Goal: Register for event/course

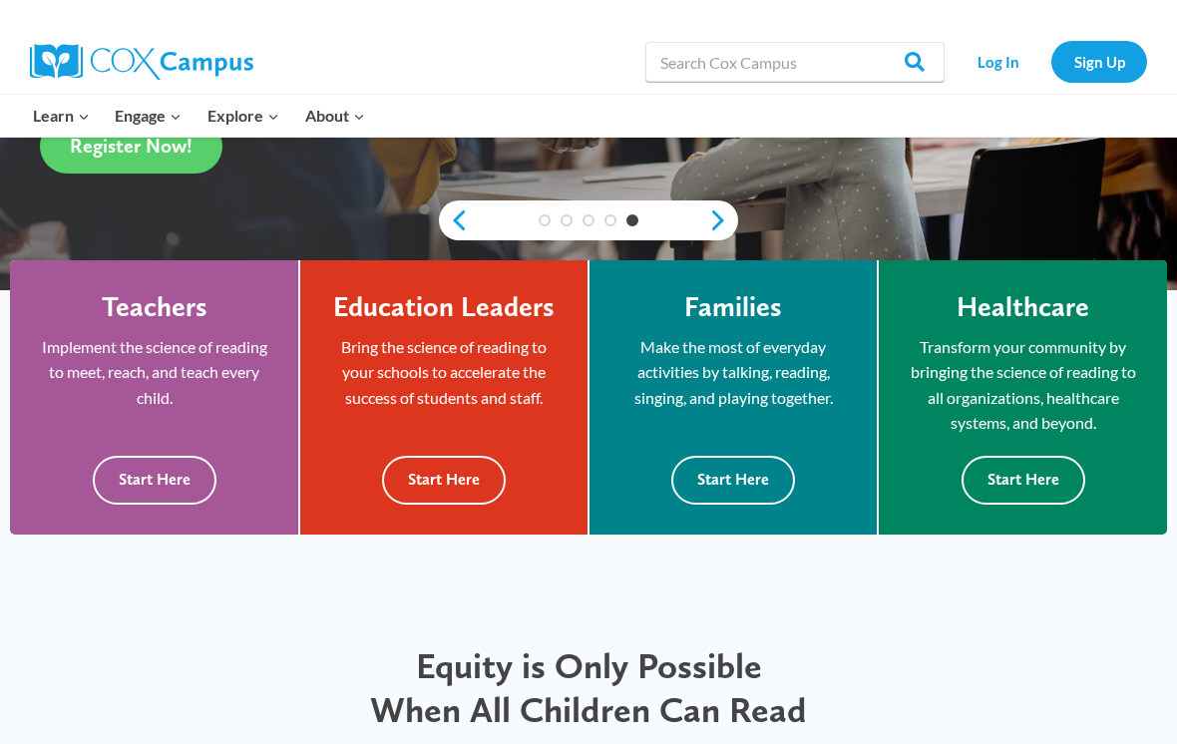
scroll to position [456, 0]
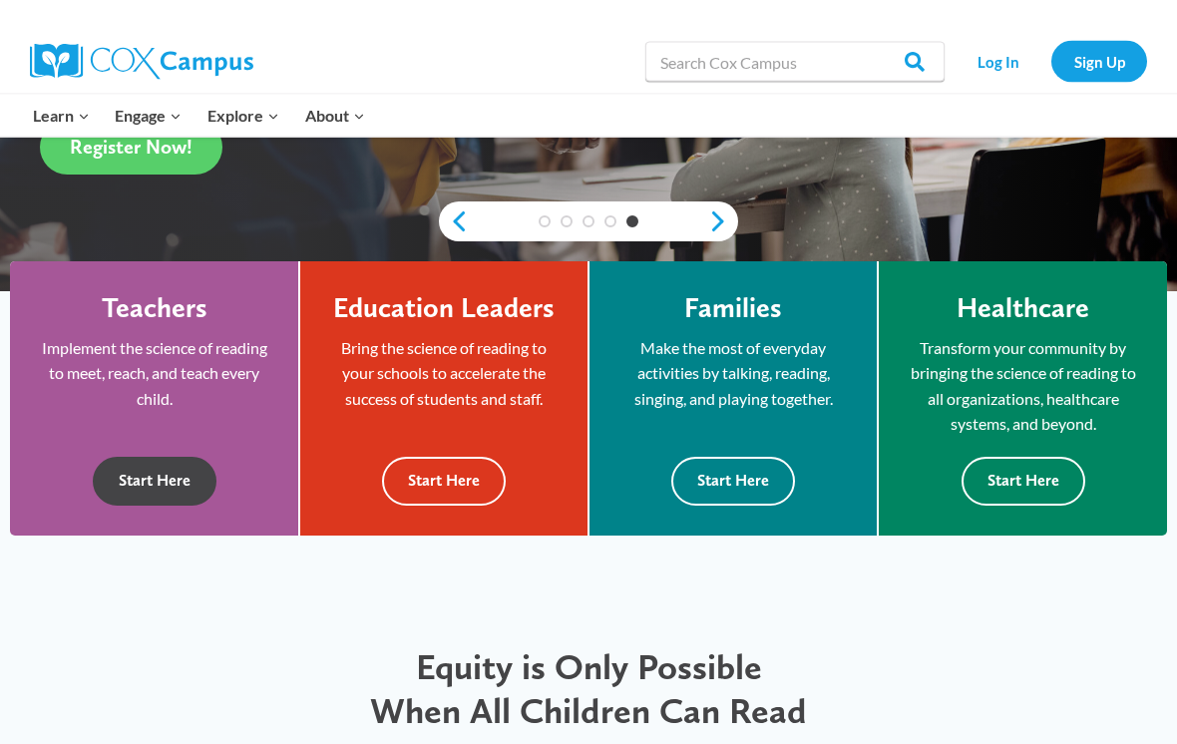
click at [175, 485] on button "Start Here" at bounding box center [155, 482] width 124 height 49
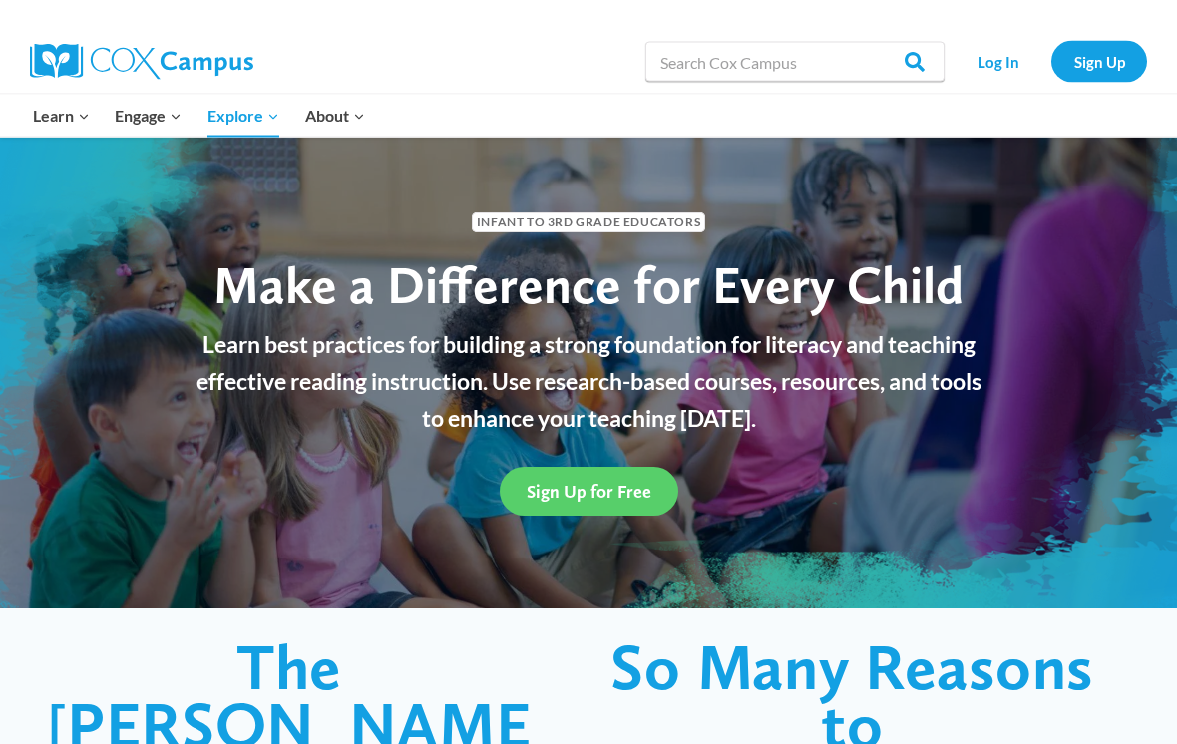
scroll to position [27, 0]
click at [584, 493] on span "Sign Up for Free" at bounding box center [589, 491] width 125 height 21
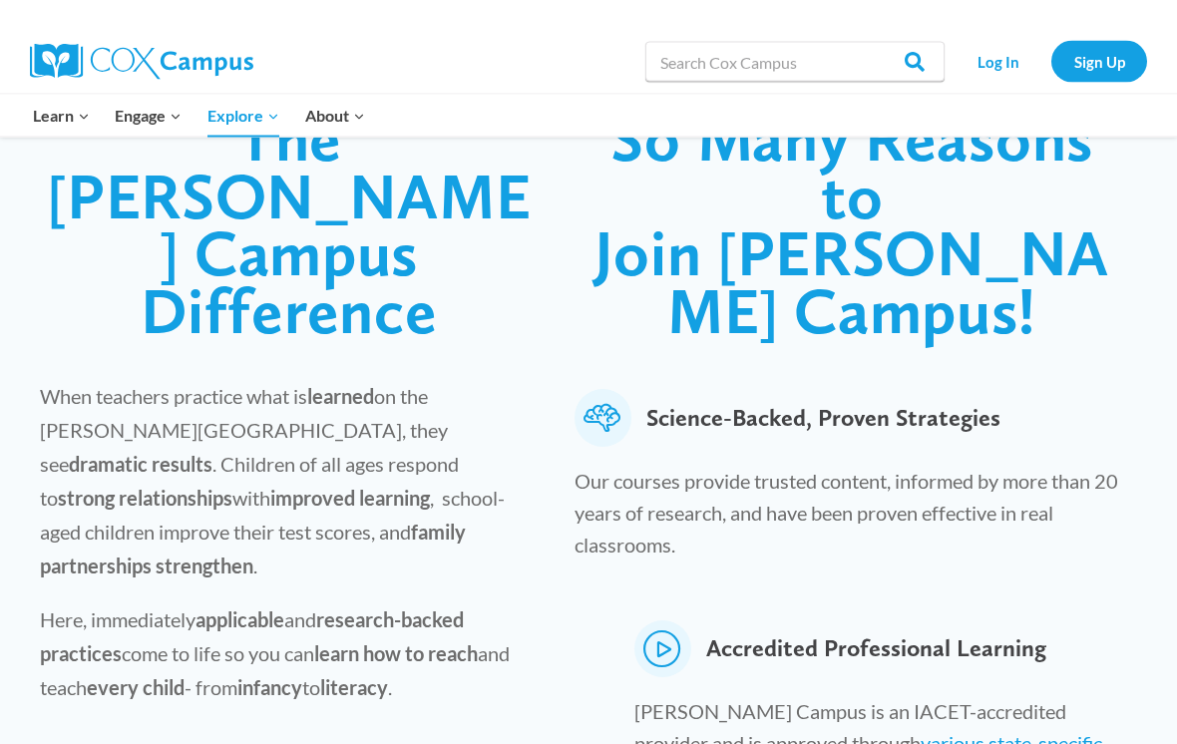
scroll to position [556, 0]
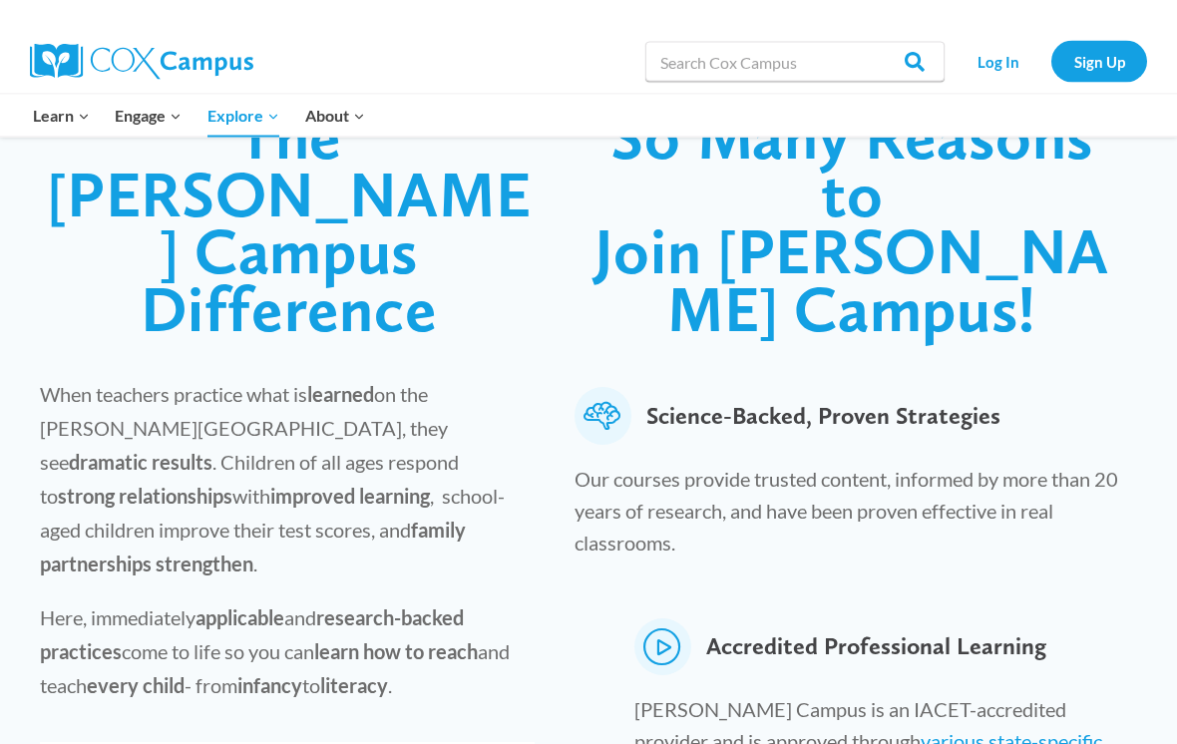
click at [1117, 55] on link "Sign Up" at bounding box center [1099, 61] width 96 height 41
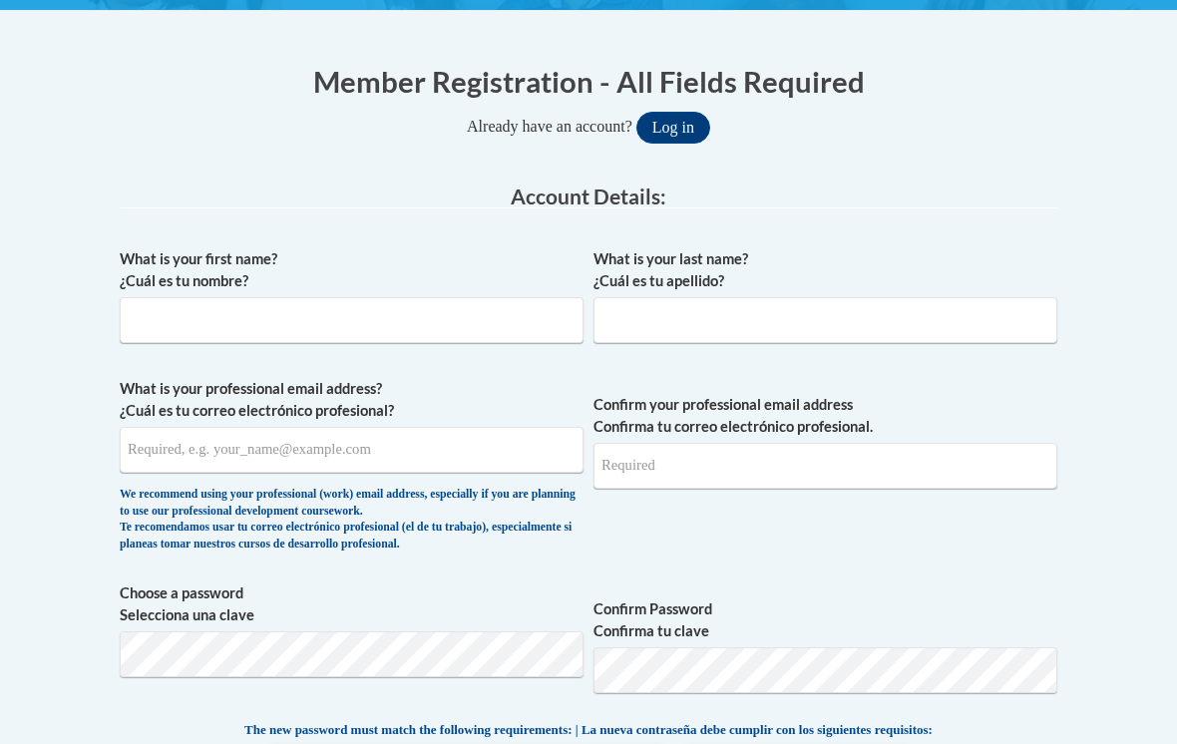
scroll to position [390, 0]
click at [464, 329] on input "What is your first name? ¿Cuál es tu nombre?" at bounding box center [352, 320] width 464 height 46
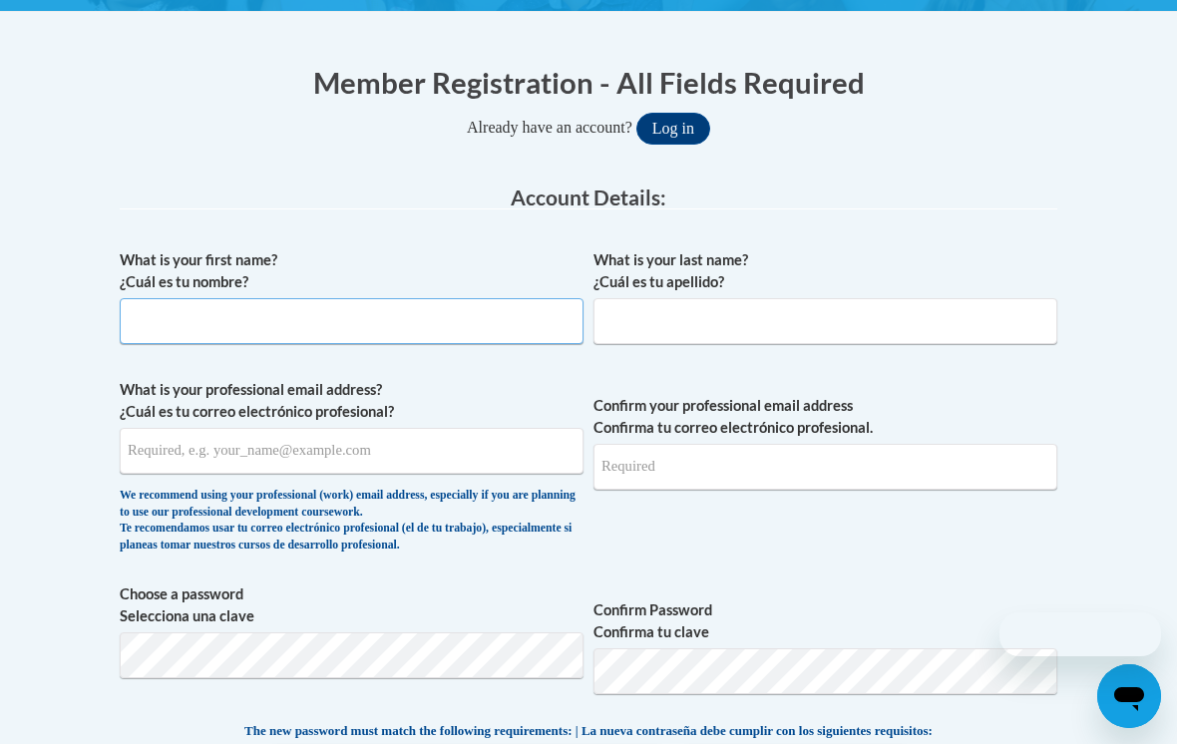
scroll to position [0, 0]
type input "[PERSON_NAME]"
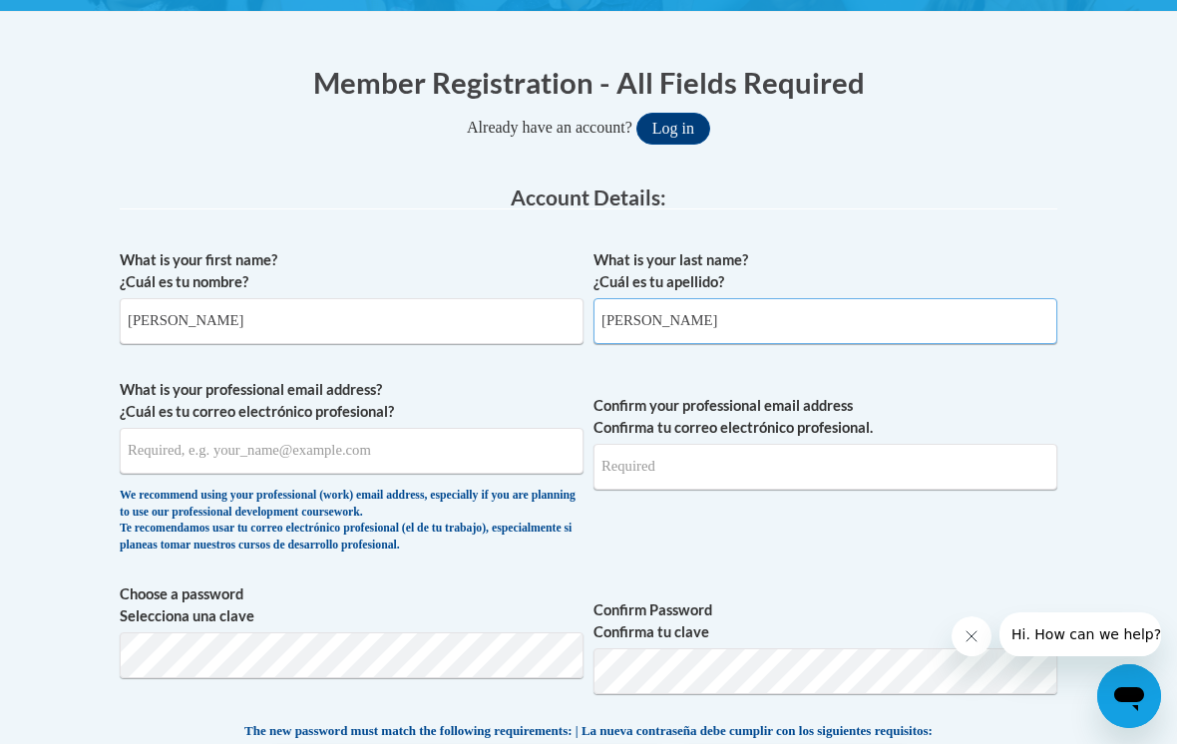
type input "[PERSON_NAME]"
type input "[EMAIL_ADDRESS][DOMAIN_NAME]"
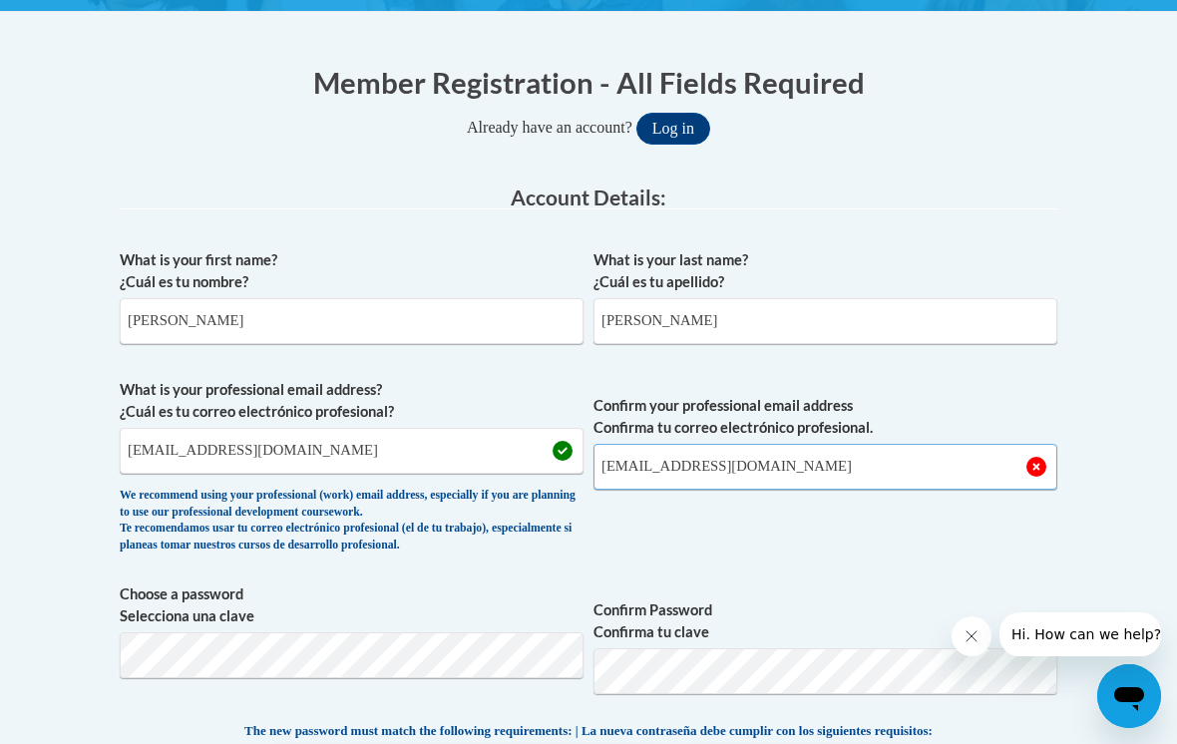
type input "[EMAIL_ADDRESS][DOMAIN_NAME]"
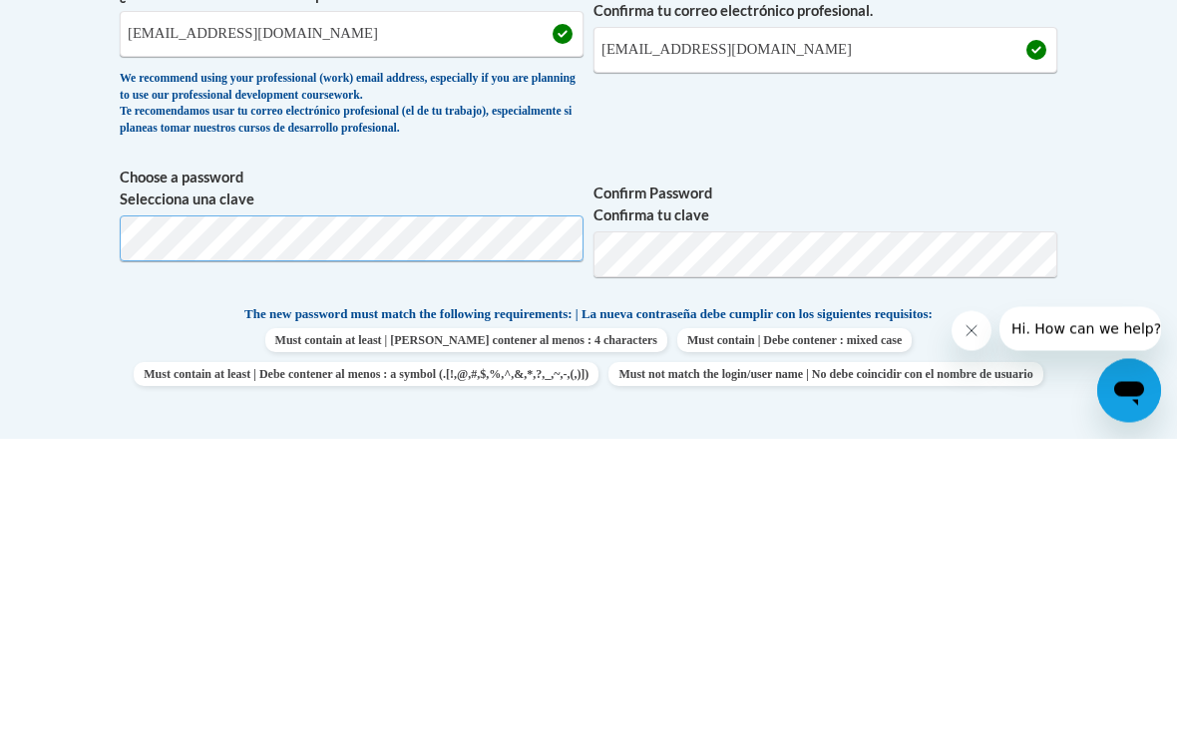
scroll to position [806, 0]
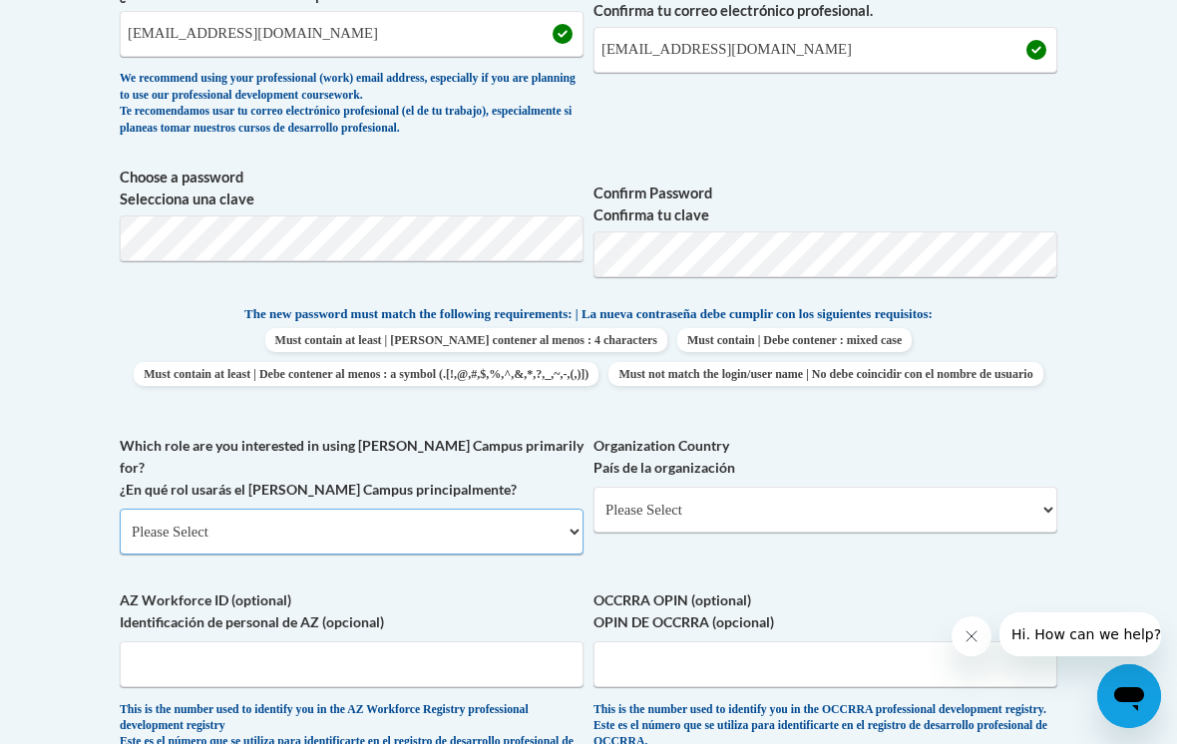
click at [443, 509] on select "Please Select College/University | Colegio/Universidad Community/Nonprofit Part…" at bounding box center [352, 532] width 464 height 46
click at [460, 509] on select "Please Select College/University | Colegio/Universidad Community/Nonprofit Part…" at bounding box center [352, 532] width 464 height 46
click at [489, 509] on select "Please Select College/University | Colegio/Universidad Community/Nonprofit Part…" at bounding box center [352, 532] width 464 height 46
select select "fbf2d438-af2f-41f8-98f1-81c410e29de3"
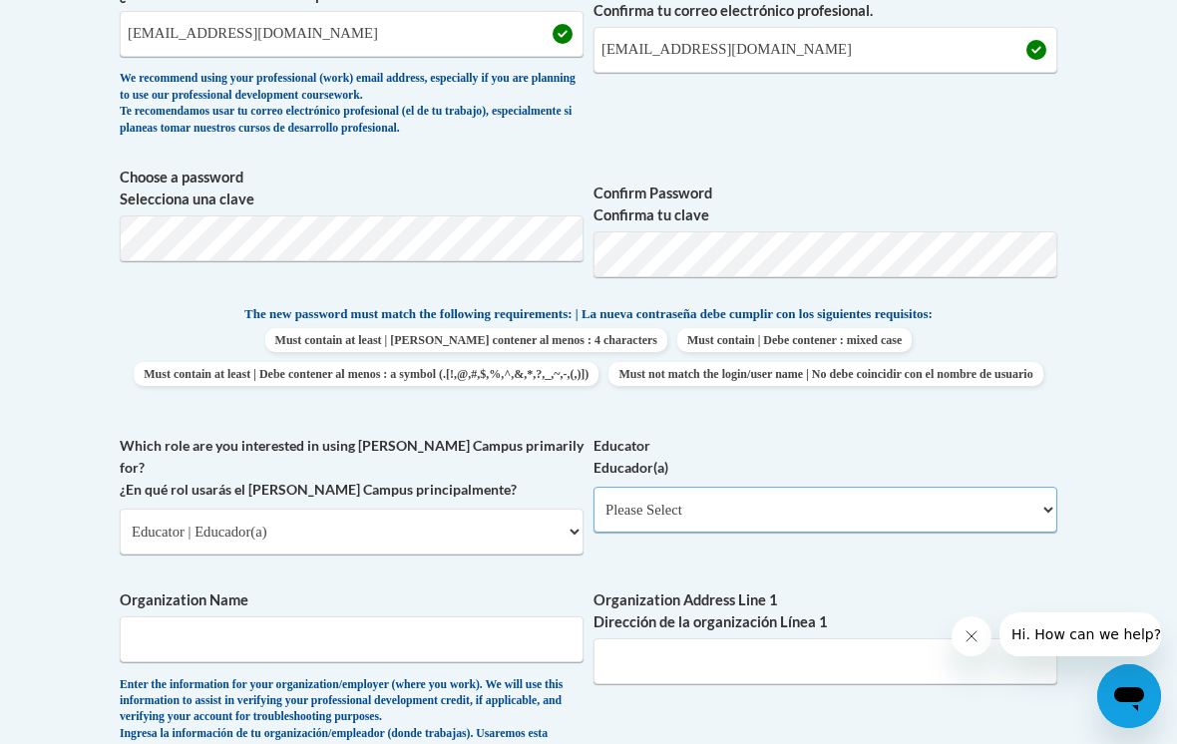
click at [967, 504] on select "Please Select Early Learning/Daycare Teacher/Family Home Care Provider | Maestr…" at bounding box center [825, 510] width 464 height 46
select select "5e2af403-4f2c-4e49-a02f-103e55d7b75b"
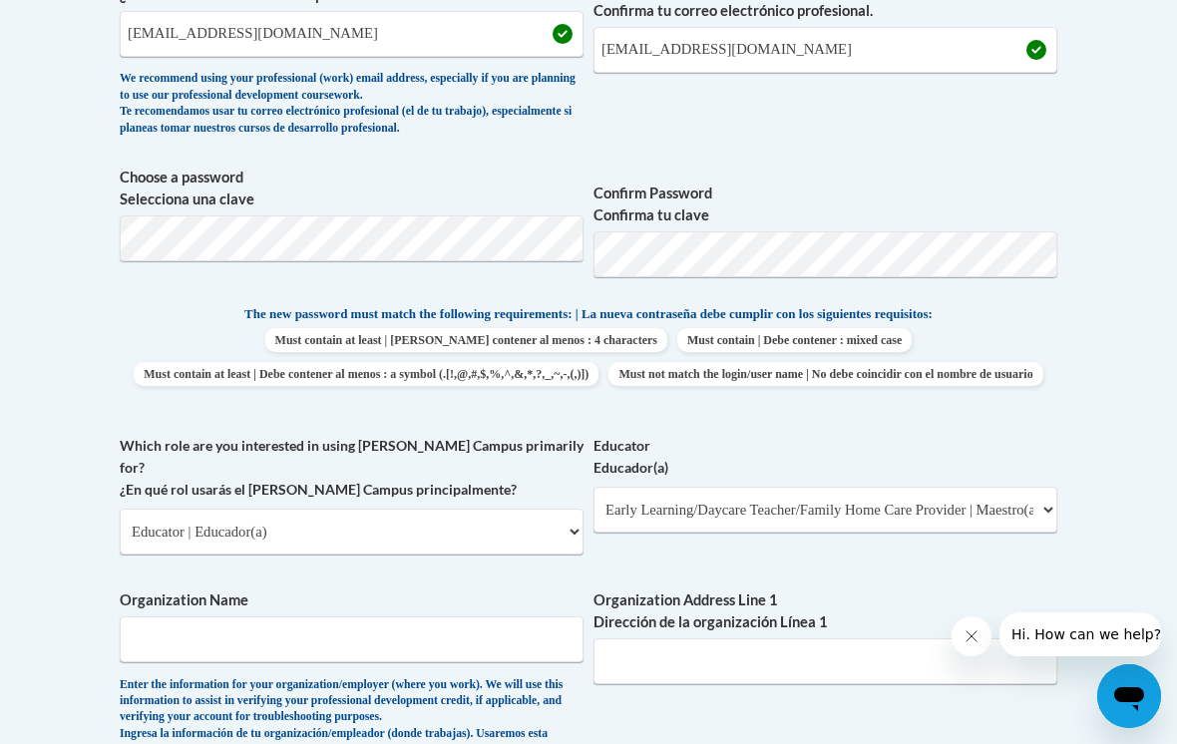
click at [461, 677] on div "Enter the information for your organization/employer (where you work). We will …" at bounding box center [352, 726] width 464 height 99
click at [507, 616] on input "Organization Name" at bounding box center [352, 639] width 464 height 46
type input "St. Paul’s preschool"
click at [743, 638] on input "Organization Address Line 1 Dirección de la organización Línea 1" at bounding box center [825, 661] width 464 height 46
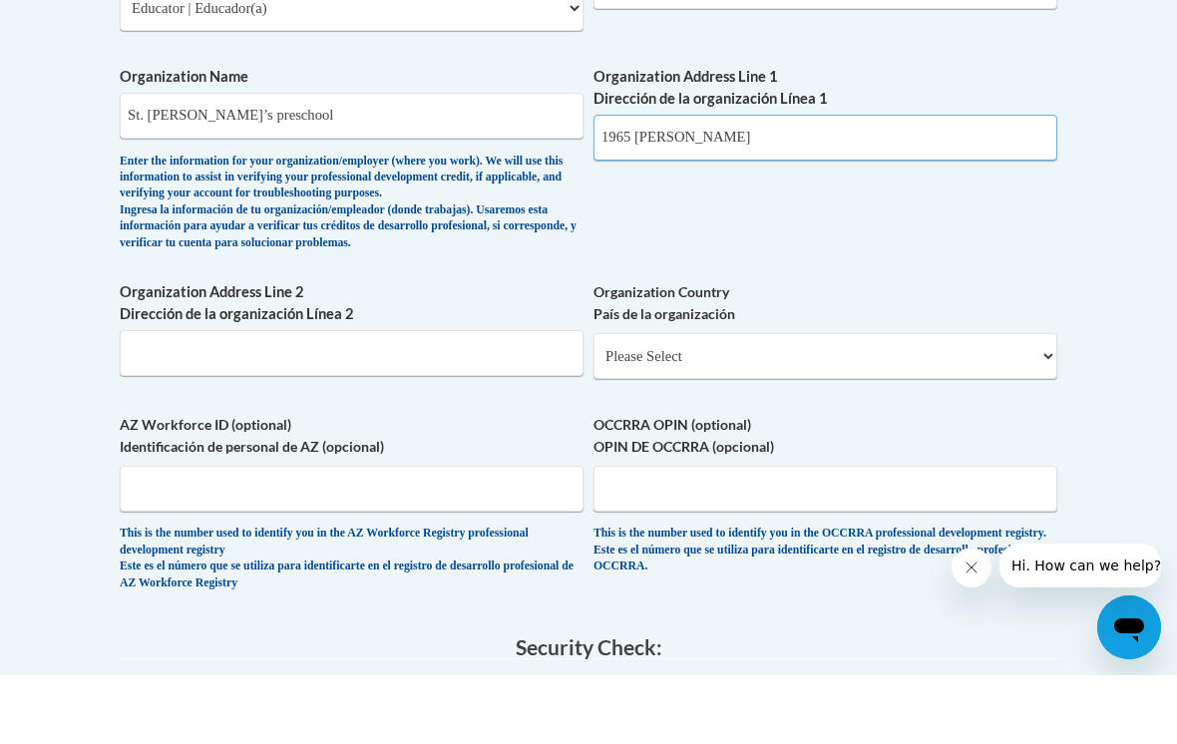
scroll to position [1288, 0]
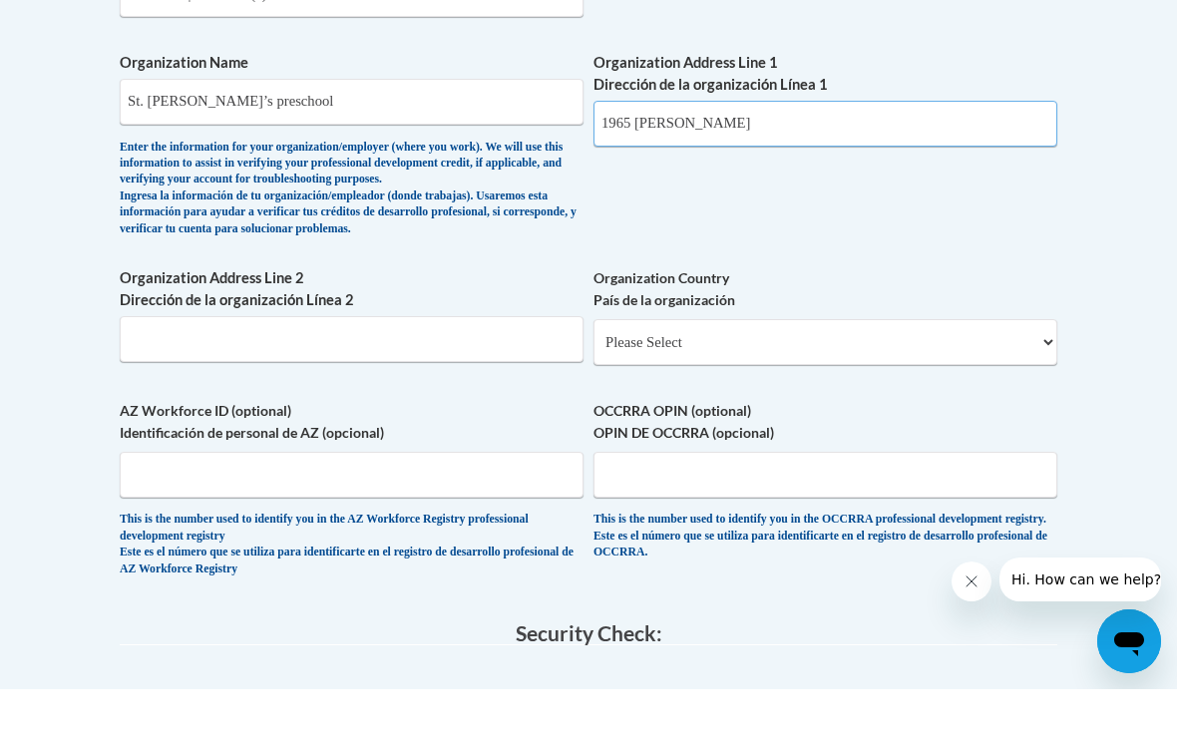
type input "1965 Ferguson Rd"
click at [487, 371] on input "Organization Address Line 2 Dirección de la organización Línea 2" at bounding box center [352, 394] width 464 height 46
type input "Allison Park Pa"
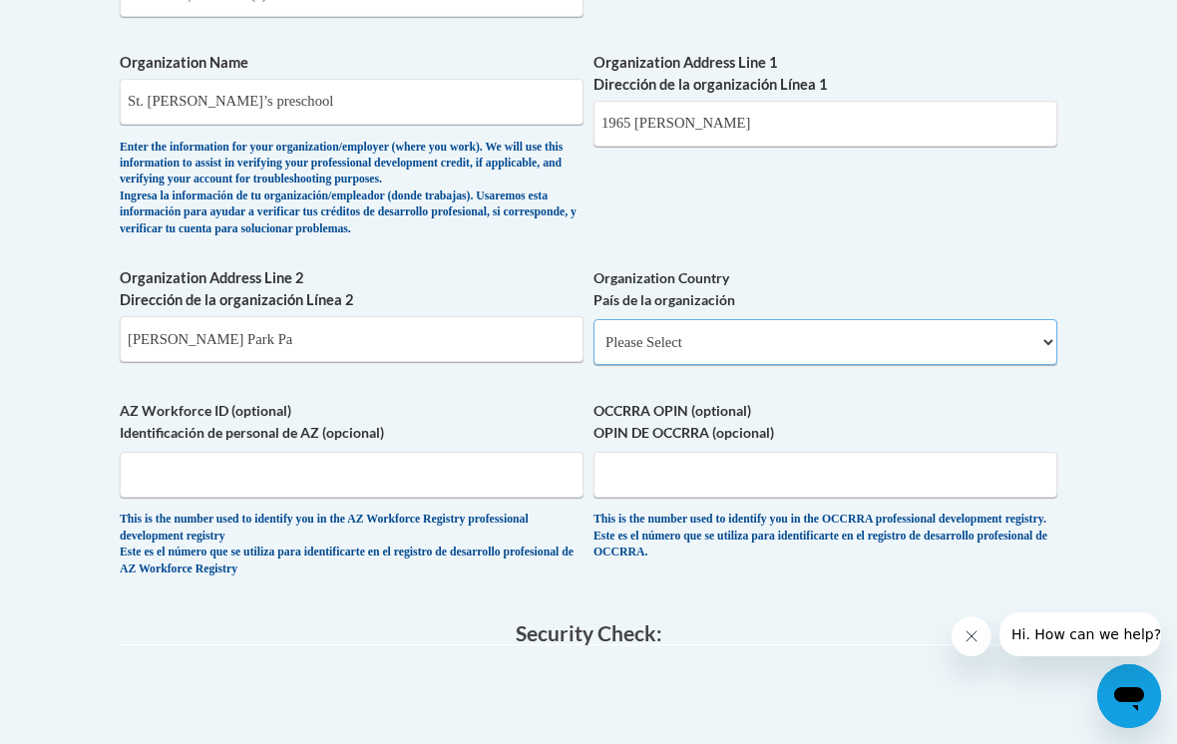
select select "ad49bcad-a171-4b2e-b99c-48b446064914"
select select
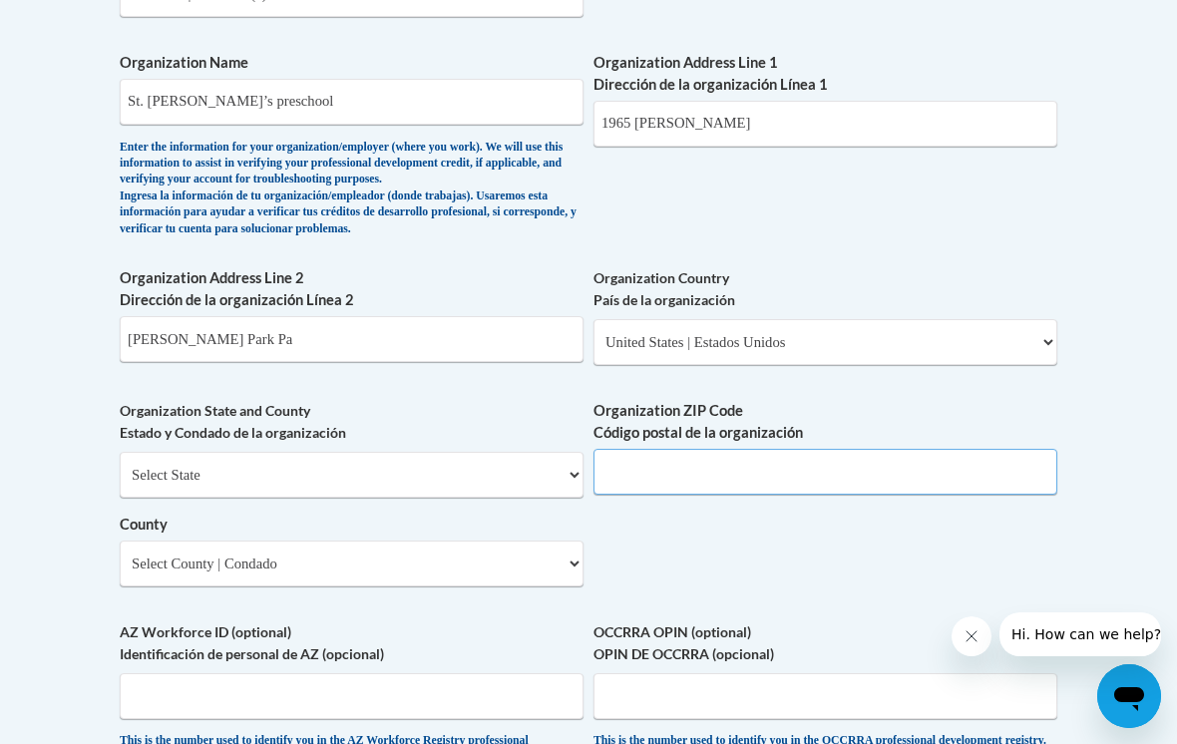
click at [716, 449] on input "Organization ZIP Code Código postal de la organización" at bounding box center [825, 472] width 464 height 46
type input "15101"
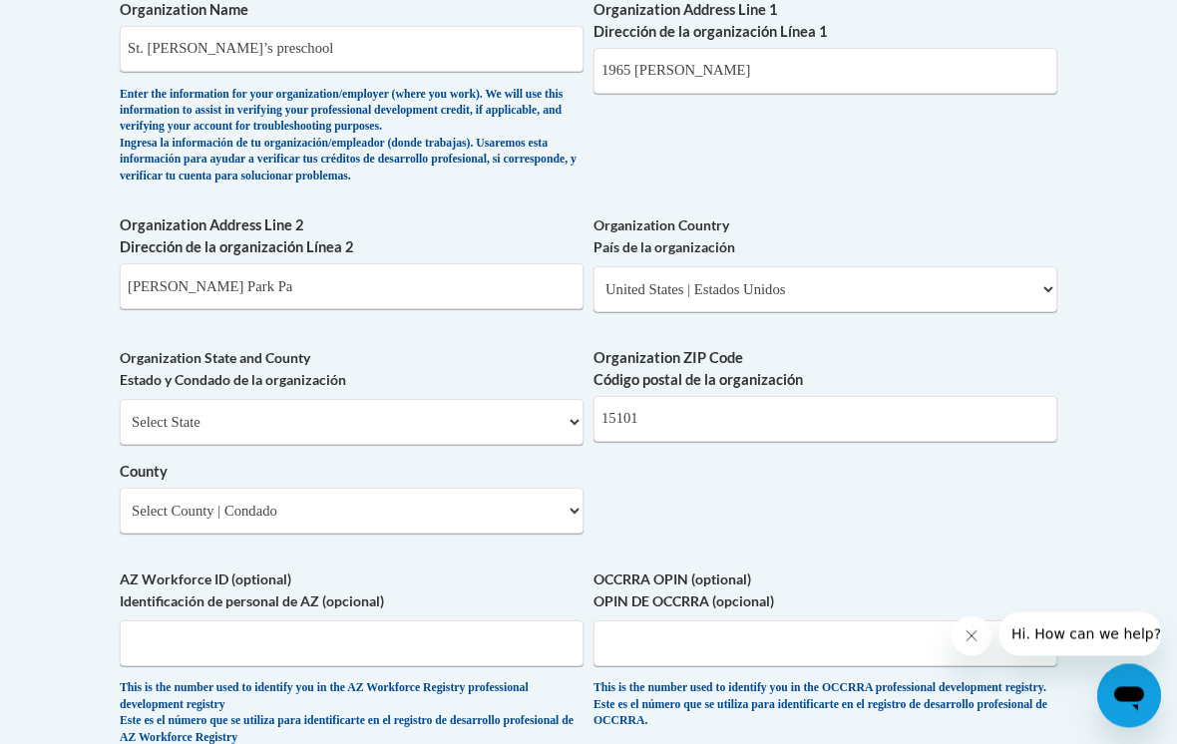
scroll to position [1396, 0]
click at [516, 399] on select "Select State Alabama Alaska Arizona Arkansas California Colorado Connecticut De…" at bounding box center [352, 422] width 464 height 46
select select "Pennsylvania"
click at [335, 488] on select "County" at bounding box center [352, 511] width 464 height 46
click at [543, 488] on select "Select County Adams Allegheny Armstrong Beaver Bedford Berks Blair Bradford Buc…" at bounding box center [352, 511] width 464 height 46
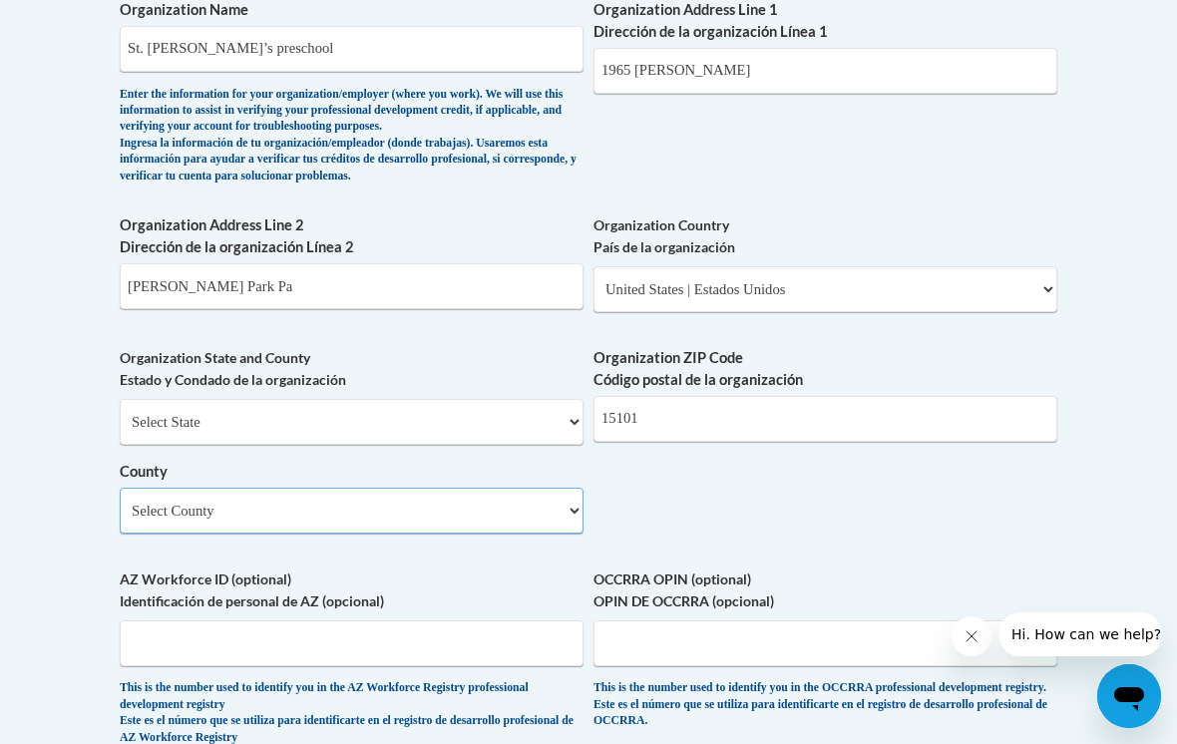
select select "Allegheny"
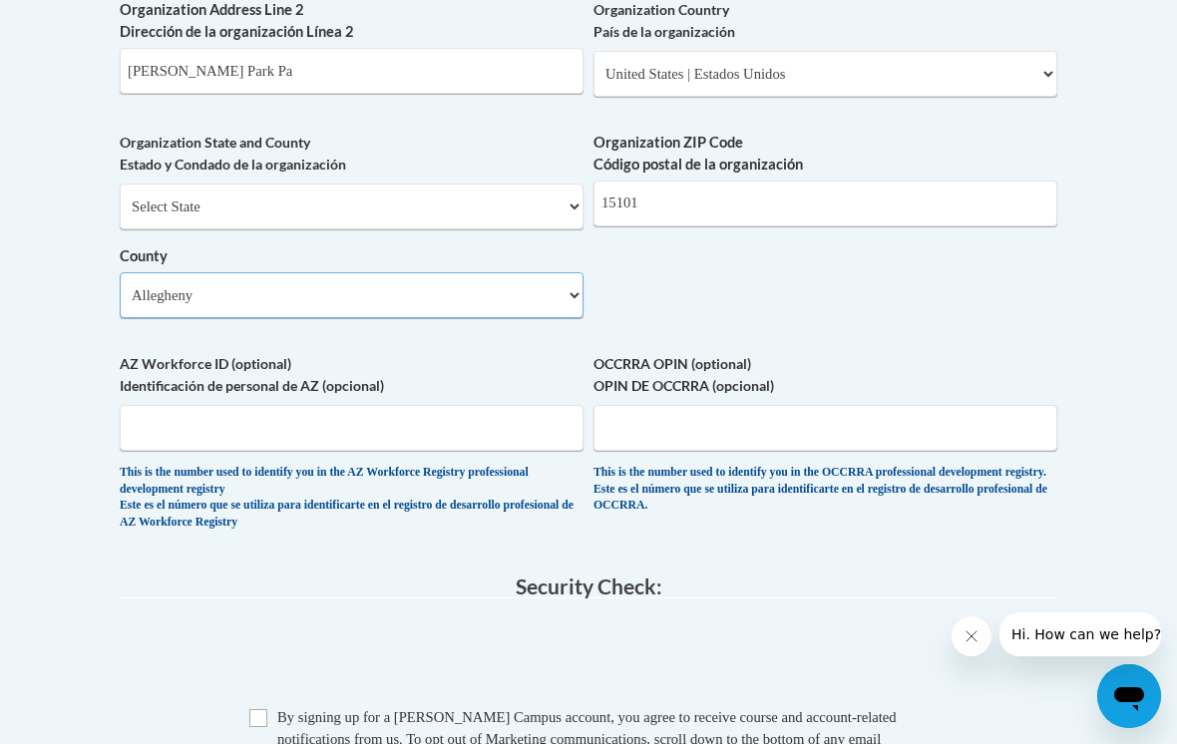
scroll to position [1610, 0]
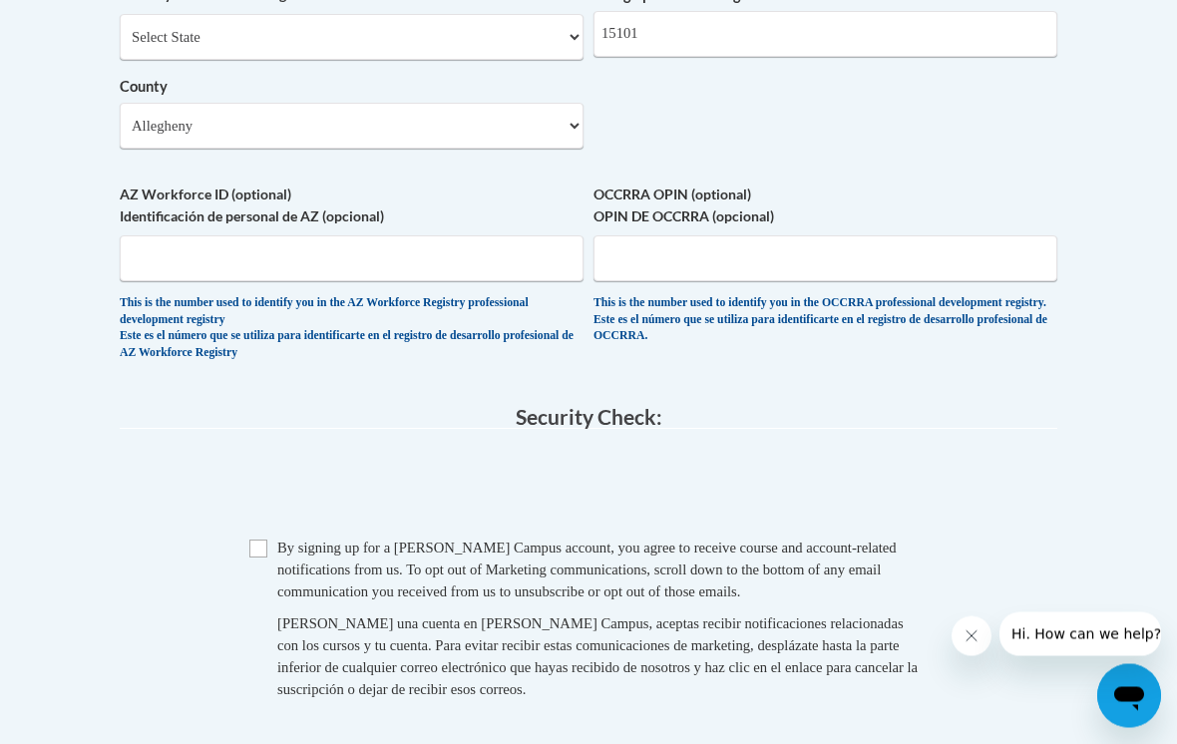
click at [259, 541] on input "Checkbox" at bounding box center [258, 550] width 18 height 18
checkbox input "true"
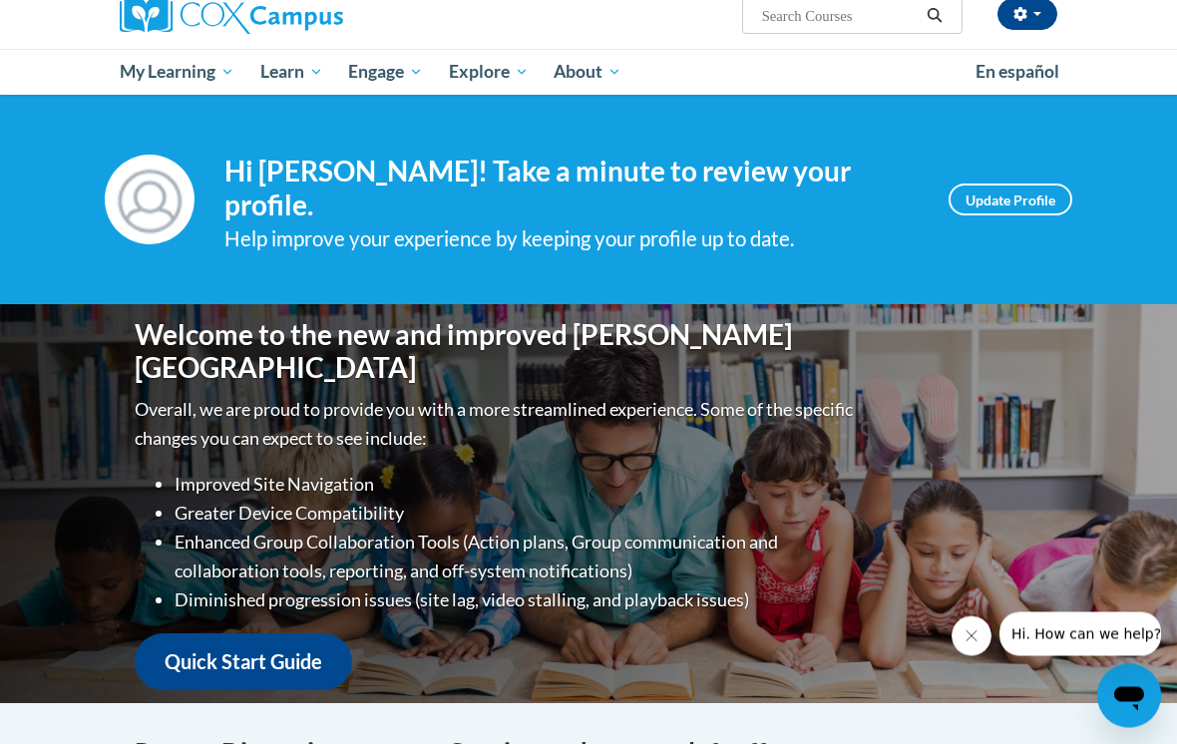
scroll to position [153, 0]
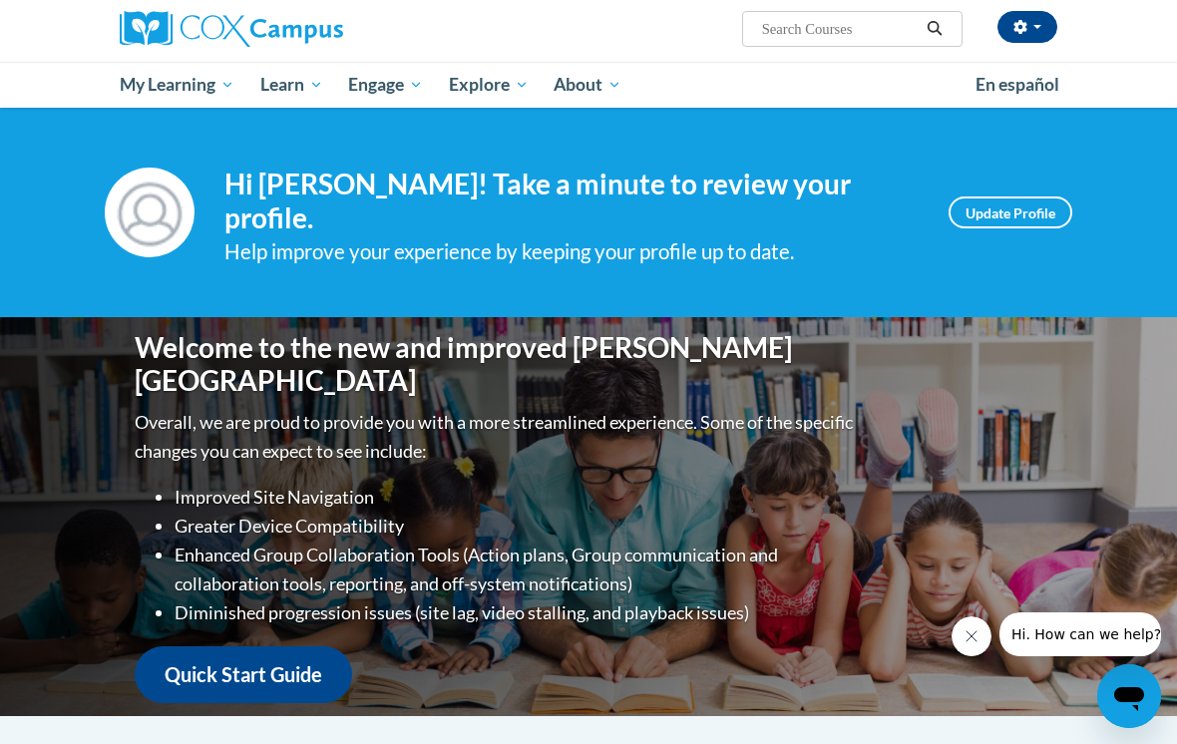
click at [1003, 208] on link "Update Profile" at bounding box center [1010, 212] width 124 height 32
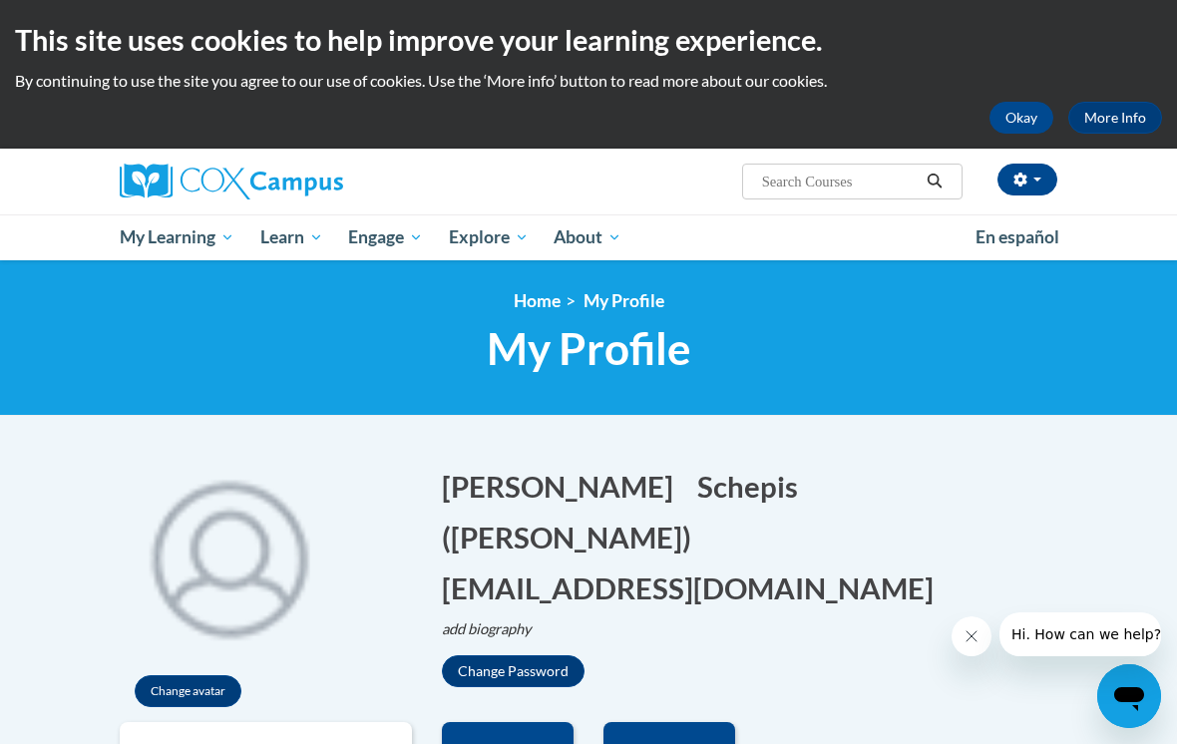
click at [1022, 114] on button "Okay" at bounding box center [1021, 118] width 64 height 32
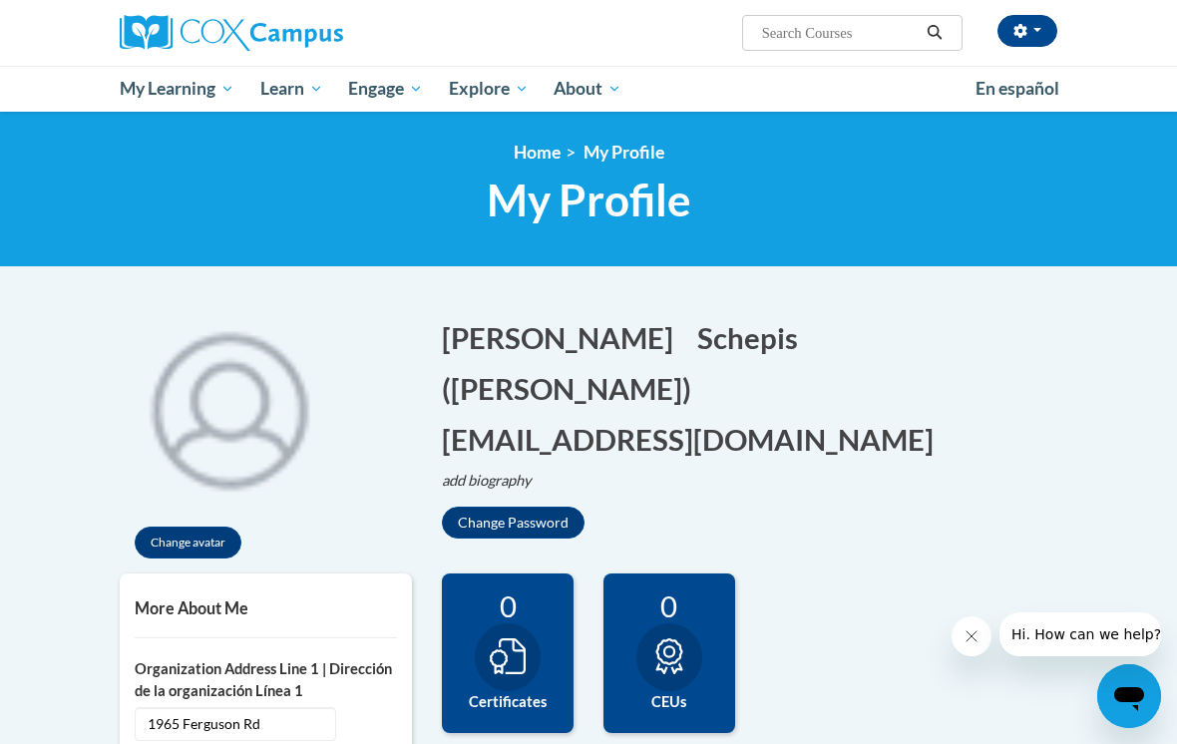
click at [823, 29] on input "Search..." at bounding box center [840, 33] width 160 height 24
click at [0, 0] on span "Early Care and Learning" at bounding box center [0, 0] width 0 height 0
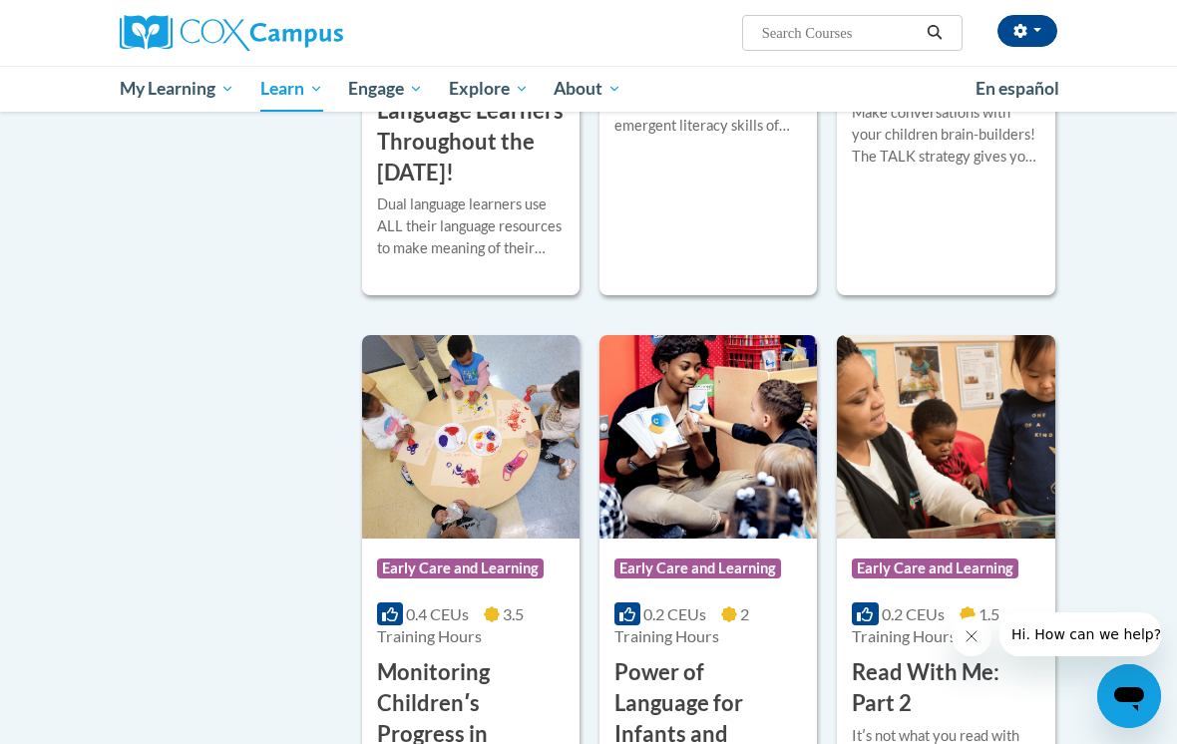
scroll to position [1517, 0]
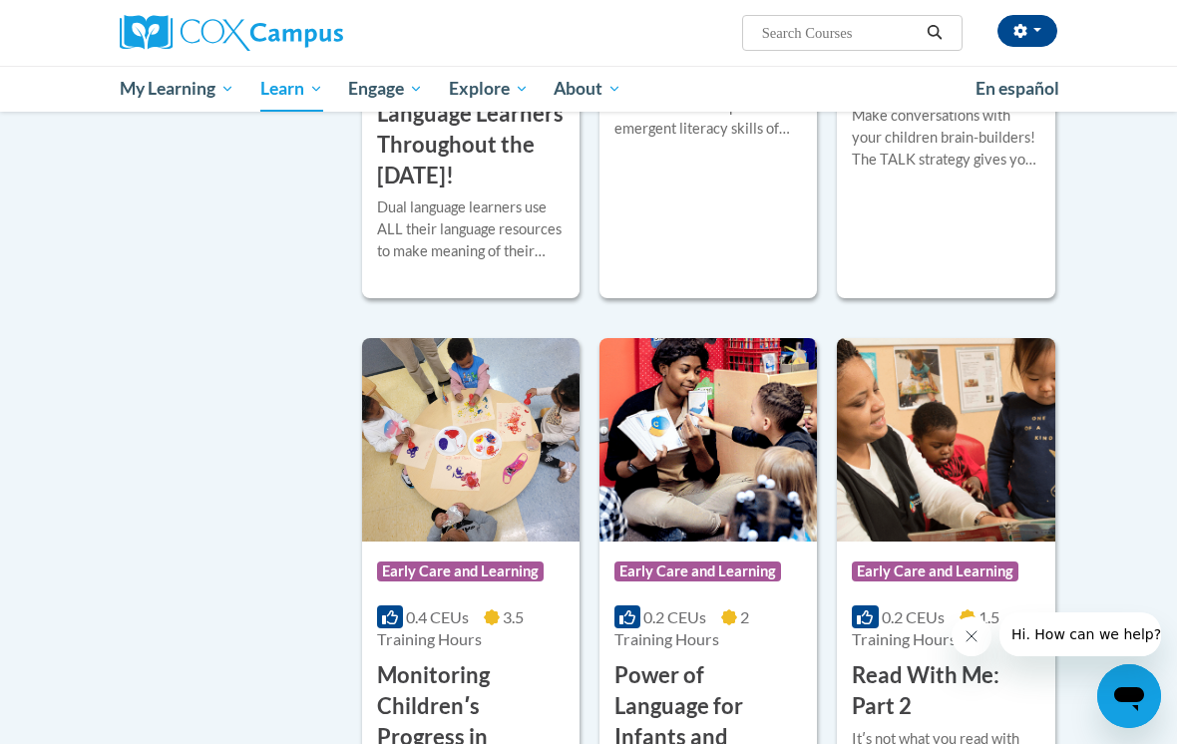
click at [489, 190] on h3 "Connecting the Dots for Dual Language Learners Throughout the [DATE]!" at bounding box center [470, 114] width 187 height 154
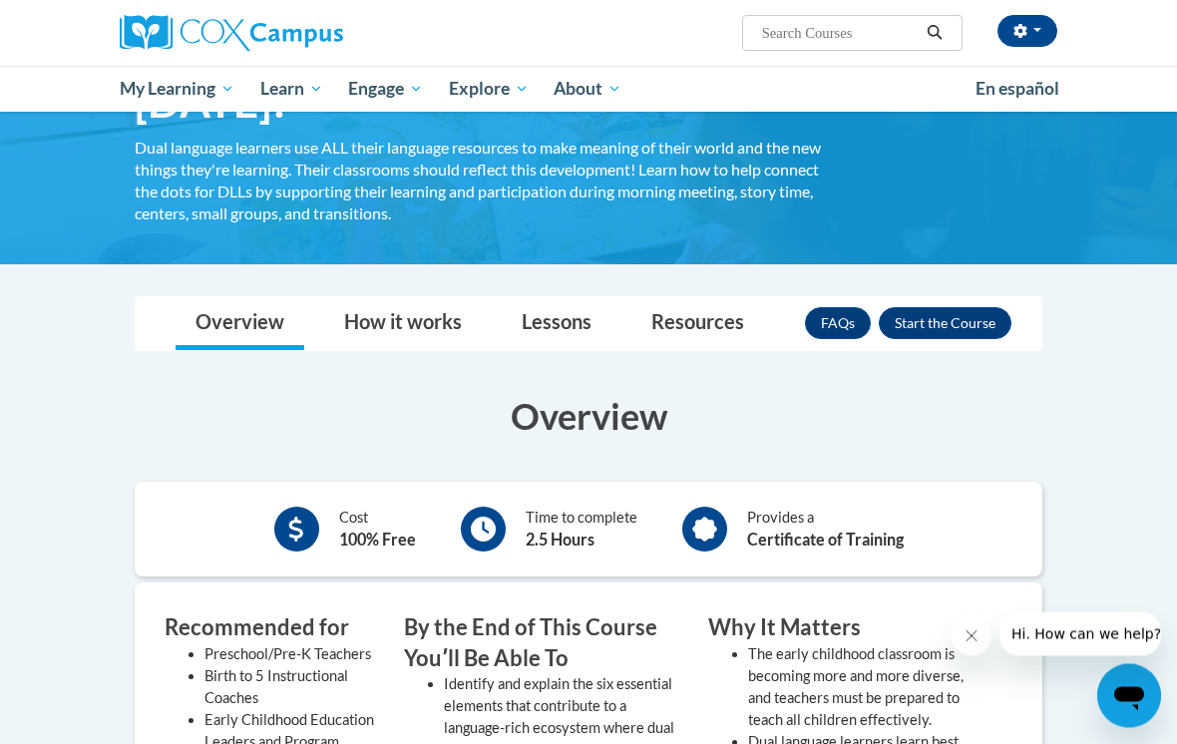
scroll to position [231, 0]
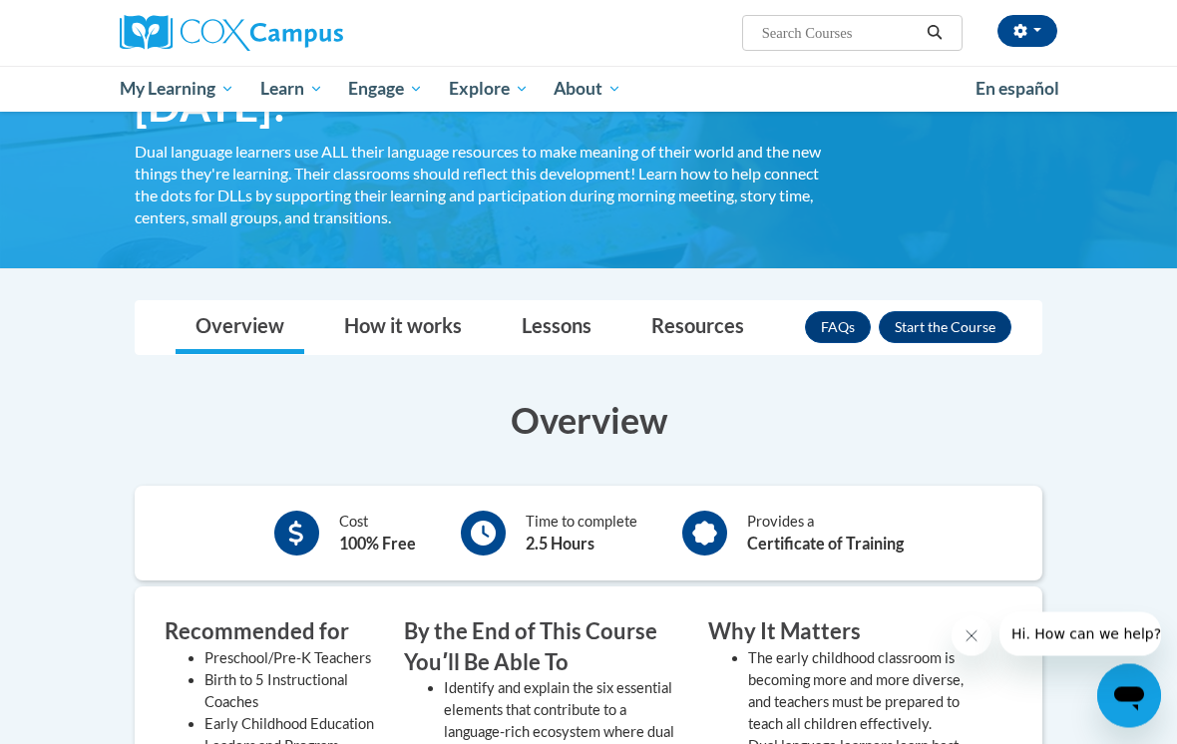
click at [967, 320] on button "Enroll" at bounding box center [945, 328] width 133 height 32
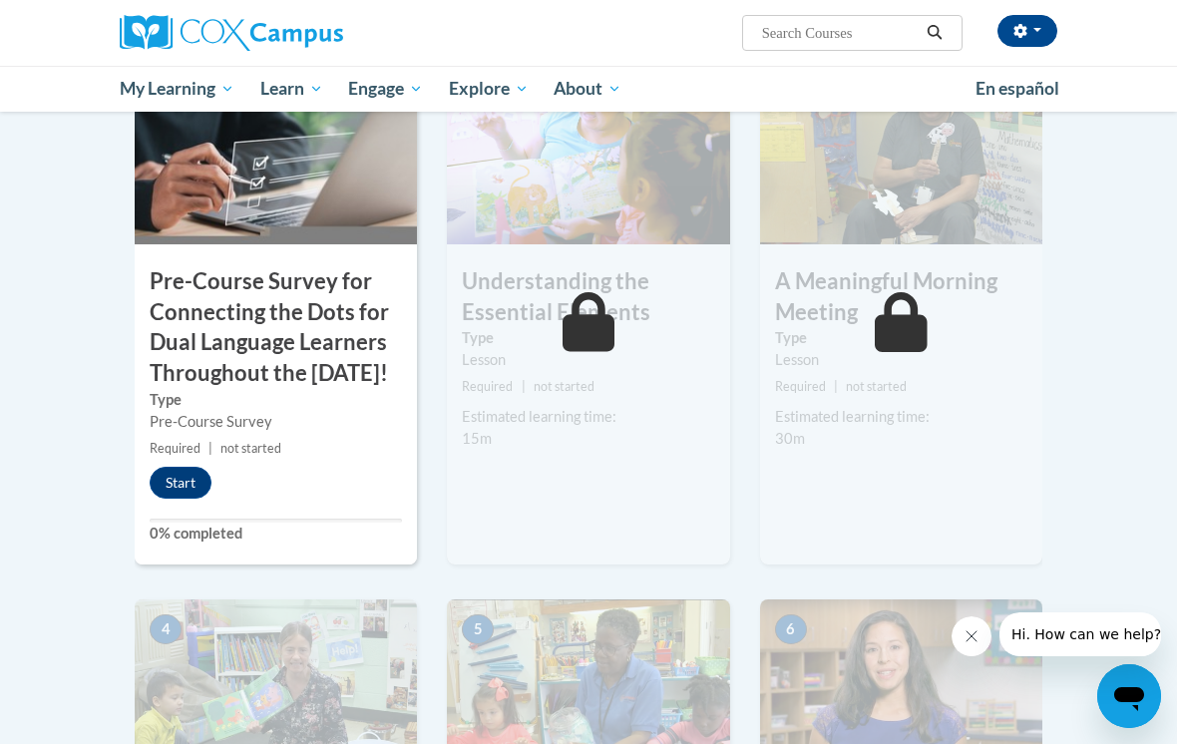
scroll to position [572, 0]
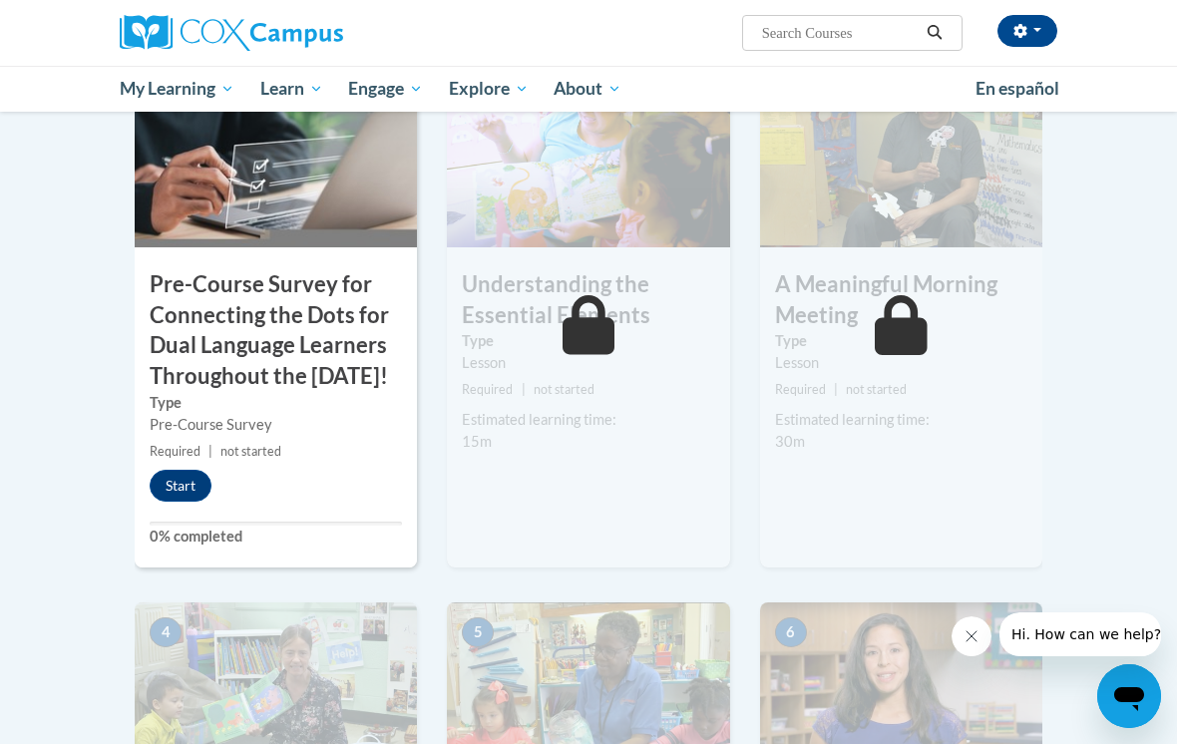
click at [187, 502] on button "Start" at bounding box center [181, 486] width 62 height 32
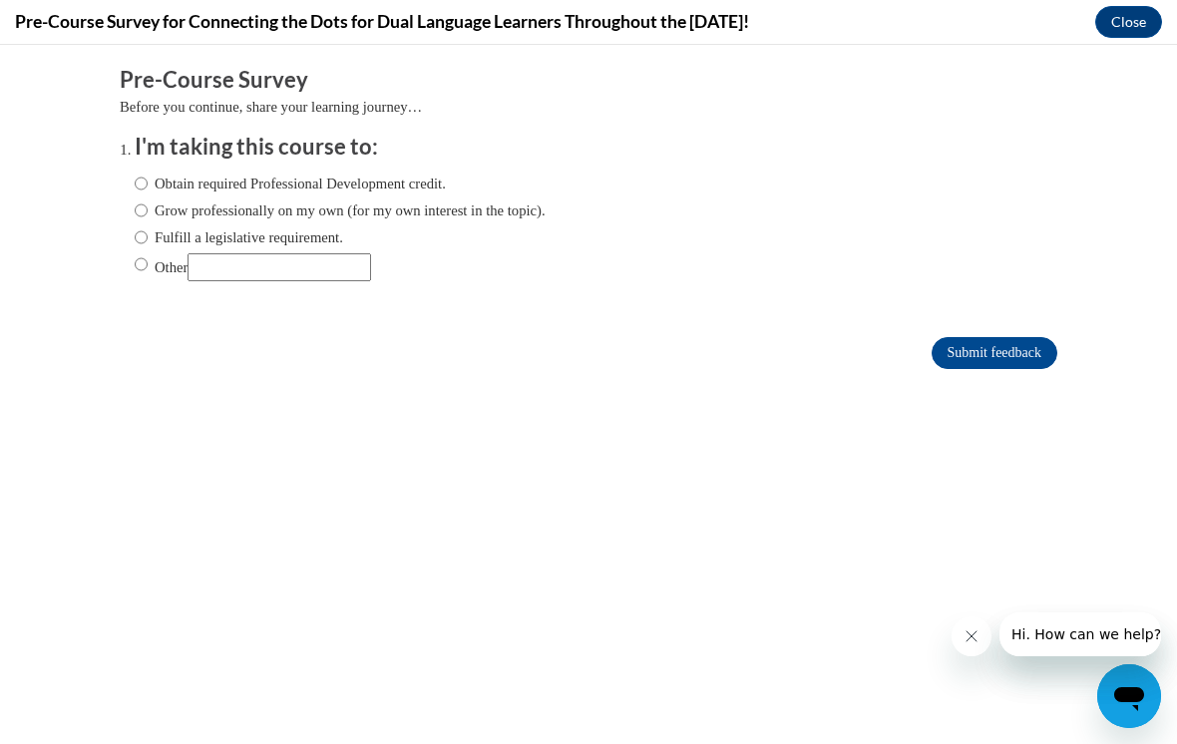
scroll to position [0, 0]
click at [154, 226] on label "Fulfill a legislative requirement." at bounding box center [239, 237] width 208 height 22
click at [148, 226] on input "Fulfill a legislative requirement." at bounding box center [141, 237] width 13 height 22
radio input "true"
click at [141, 215] on input "Grow professionally on my own (for my own interest in the topic)." at bounding box center [141, 210] width 13 height 22
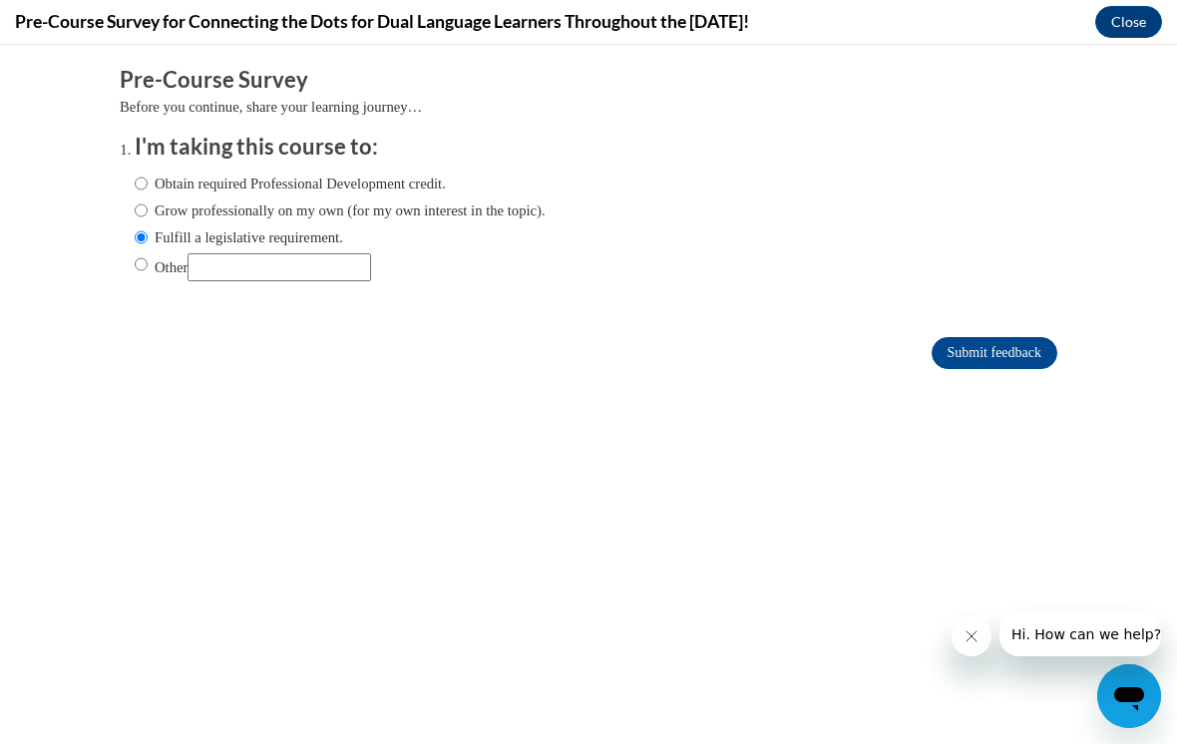
radio input "true"
click at [157, 181] on label "Obtain required Professional Development credit." at bounding box center [290, 184] width 311 height 22
click at [148, 181] on input "Obtain required Professional Development credit." at bounding box center [141, 184] width 13 height 22
radio input "true"
click at [148, 204] on input "Grow professionally on my own (for my own interest in the topic)." at bounding box center [141, 210] width 13 height 22
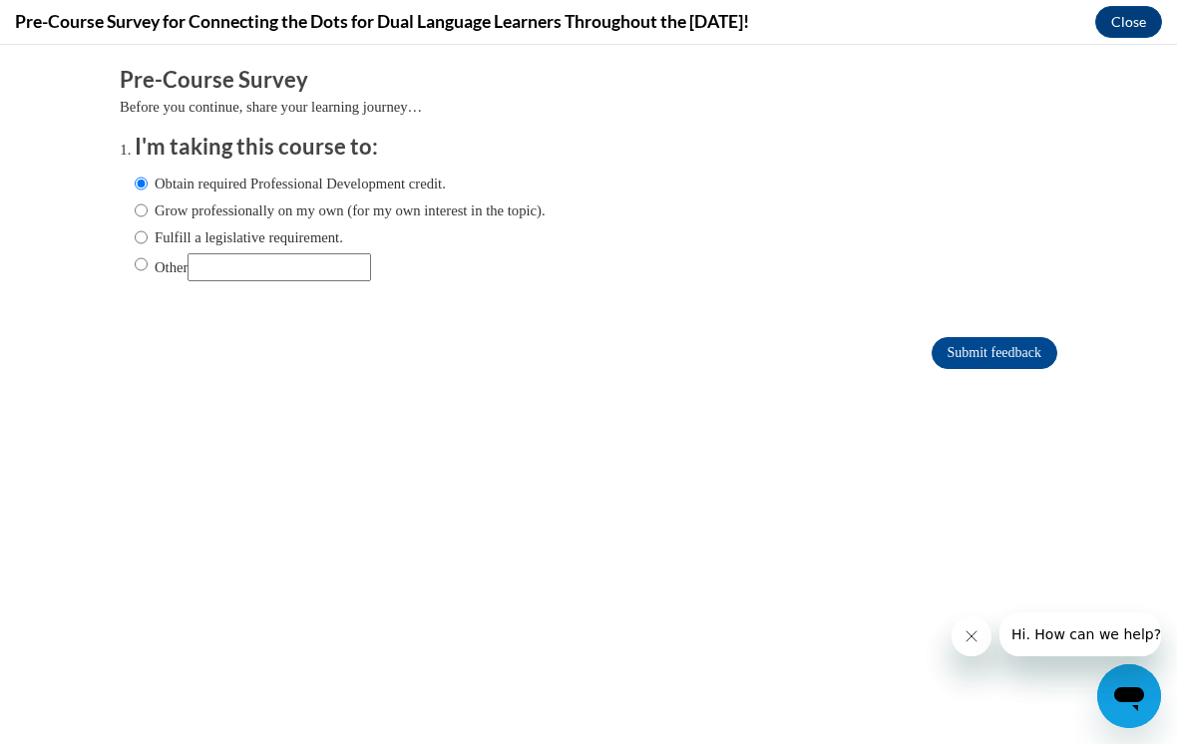
radio input "true"
click at [148, 181] on input "Obtain required Professional Development credit." at bounding box center [141, 184] width 13 height 22
radio input "true"
click at [1018, 349] on input "Submit feedback" at bounding box center [994, 353] width 126 height 32
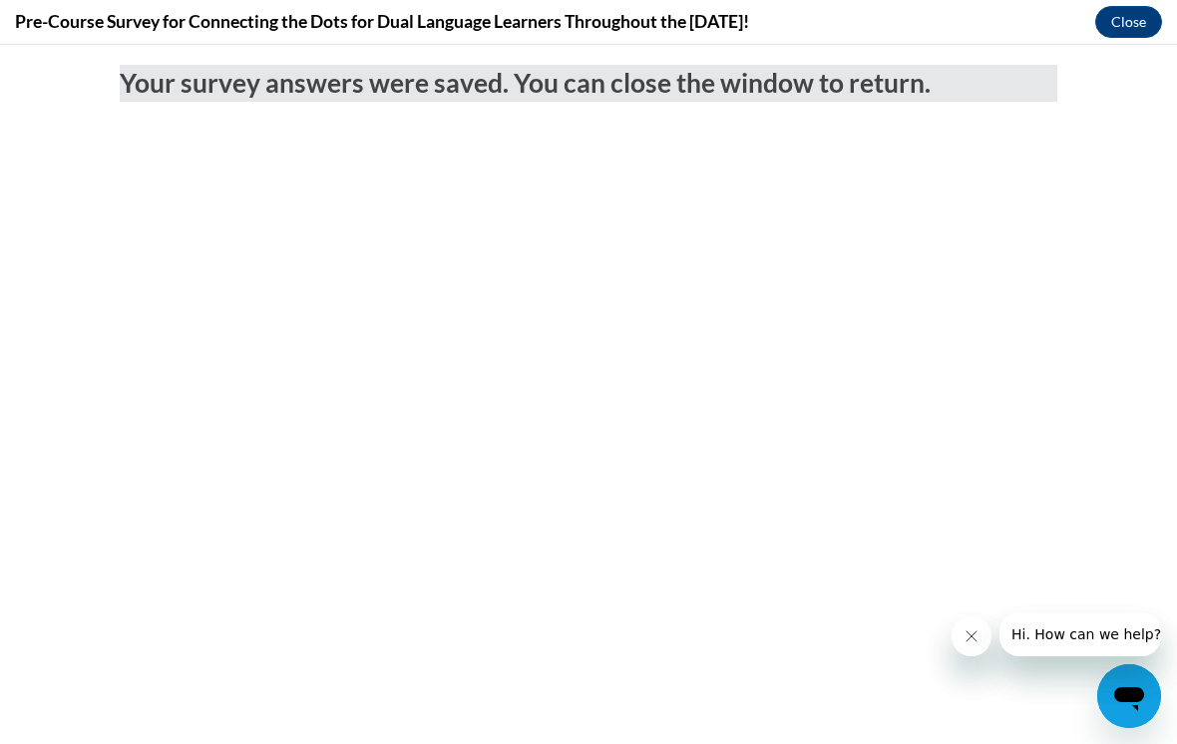
click at [1127, 8] on button "Close" at bounding box center [1128, 22] width 67 height 32
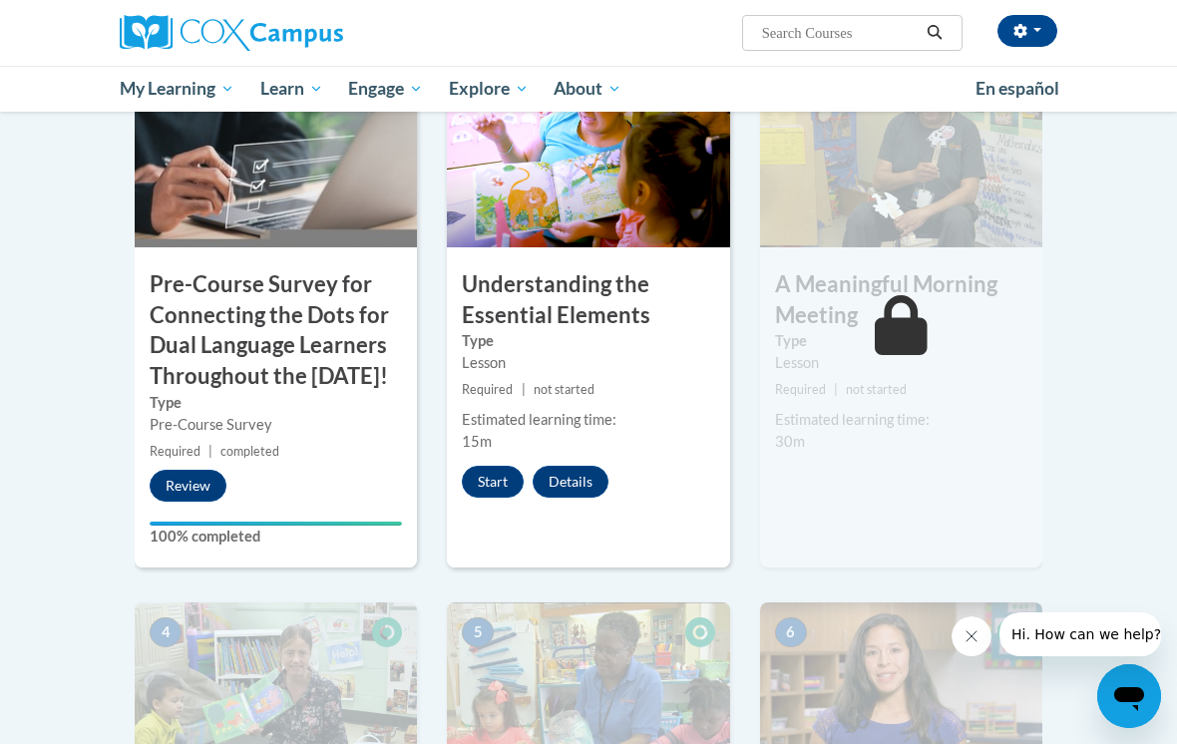
click at [493, 468] on button "Start" at bounding box center [493, 482] width 62 height 32
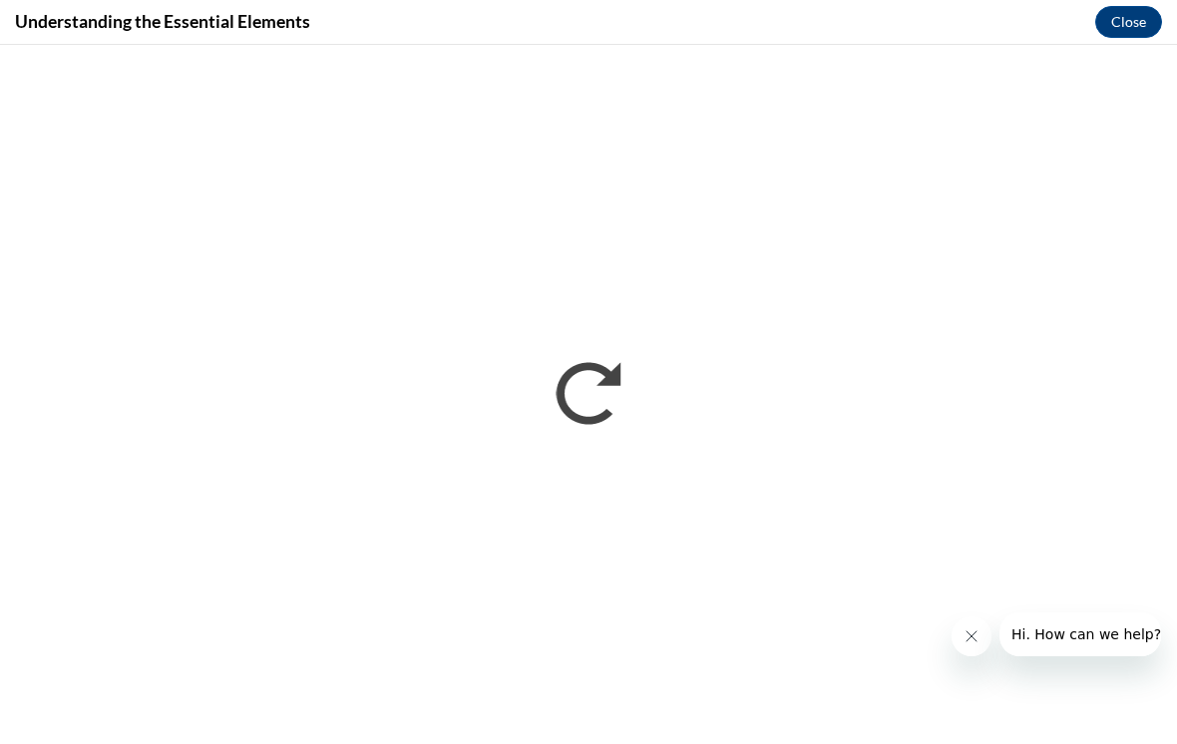
click at [959, 637] on button "Close message from company" at bounding box center [971, 636] width 40 height 40
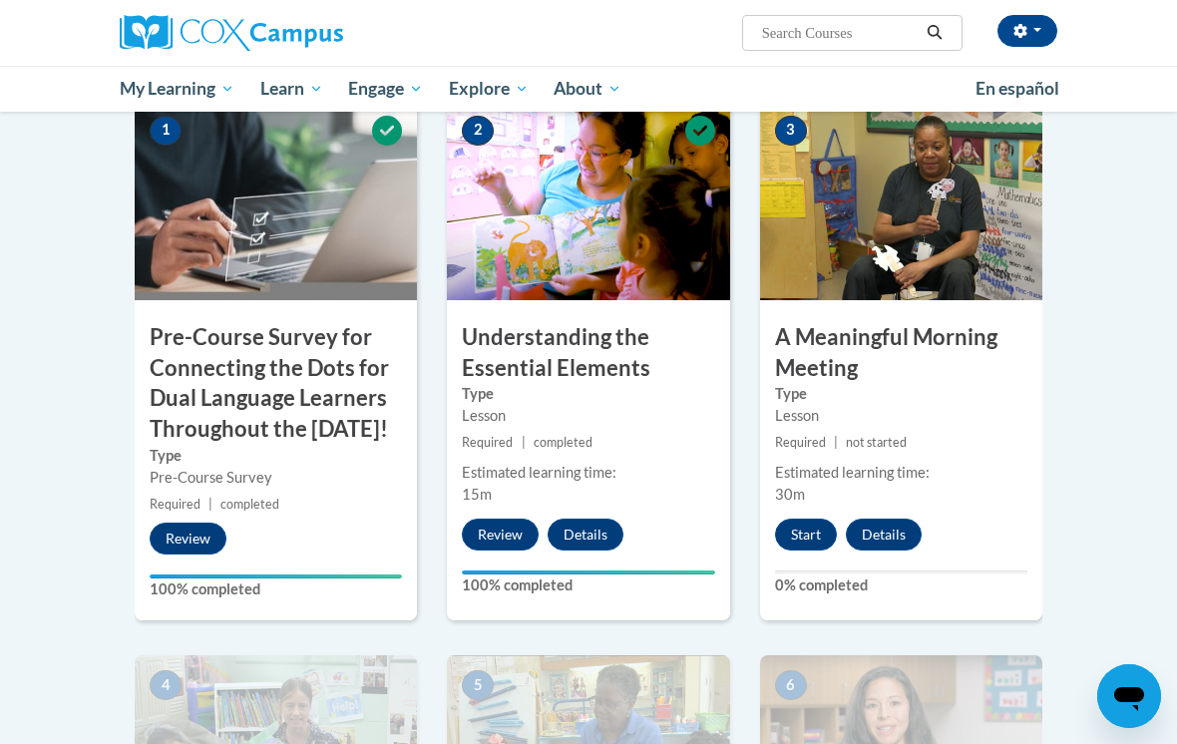
scroll to position [521, 0]
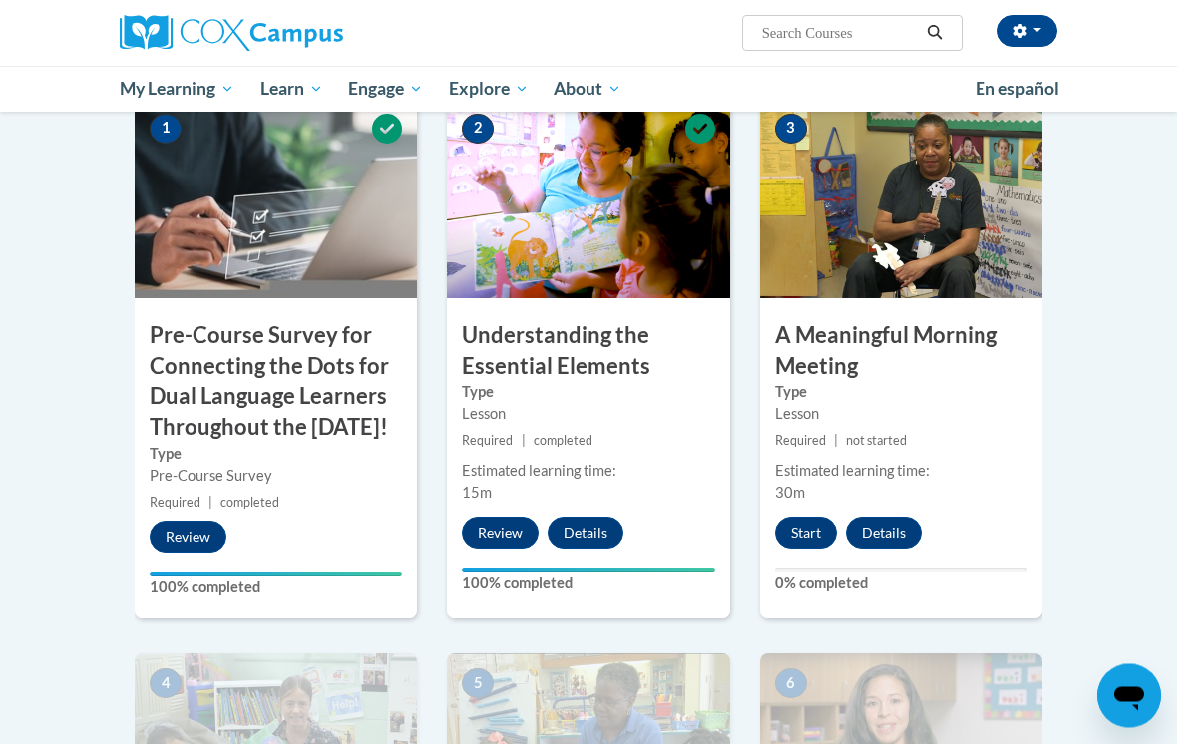
click at [818, 521] on button "Start" at bounding box center [806, 534] width 62 height 32
